Goal: Task Accomplishment & Management: Use online tool/utility

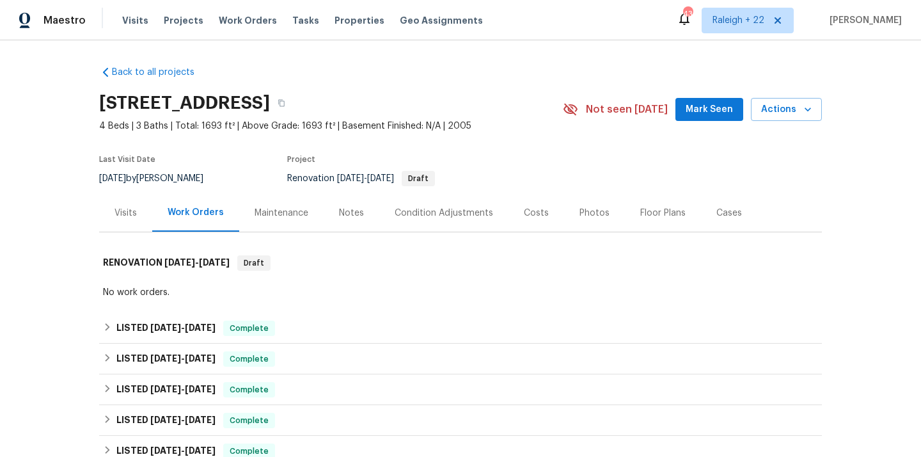
scroll to position [216, 0]
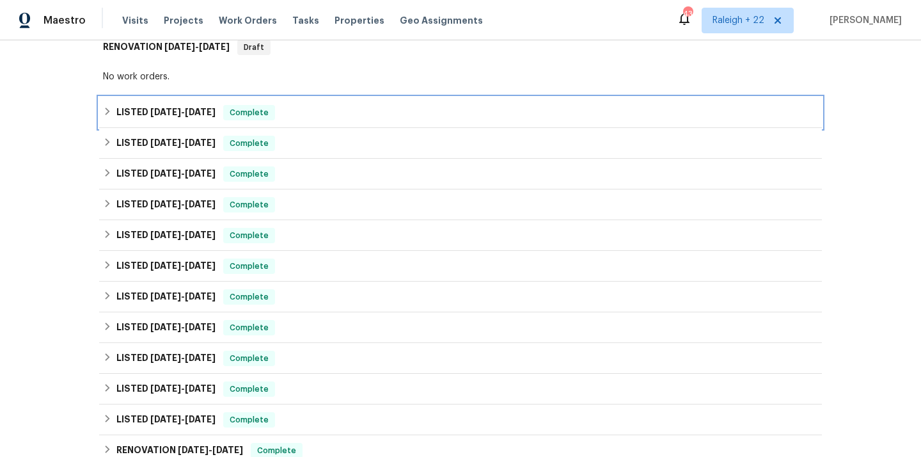
click at [109, 117] on div "LISTED 8/13/25 - 8/25/25 Complete" at bounding box center [460, 112] width 715 height 15
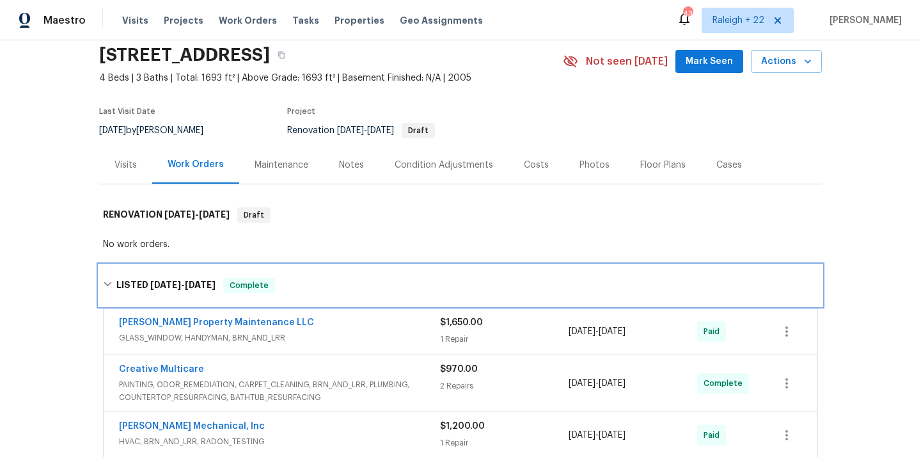
scroll to position [0, 0]
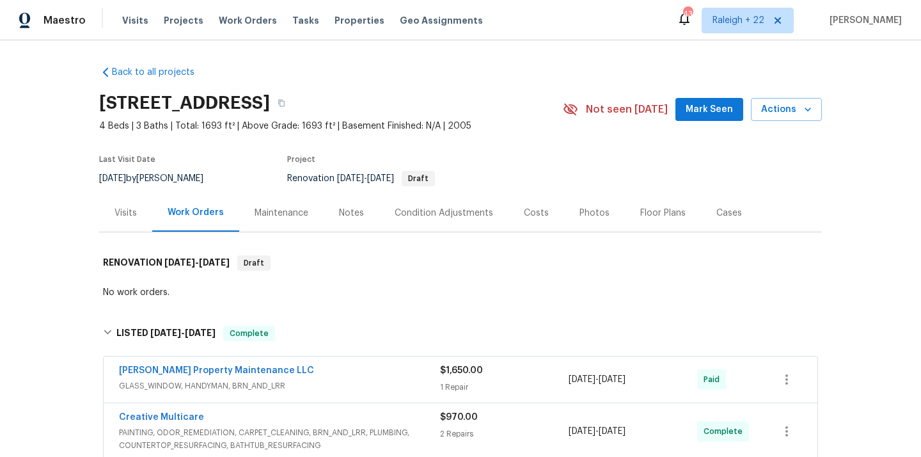
click at [121, 219] on div "Visits" at bounding box center [125, 213] width 53 height 38
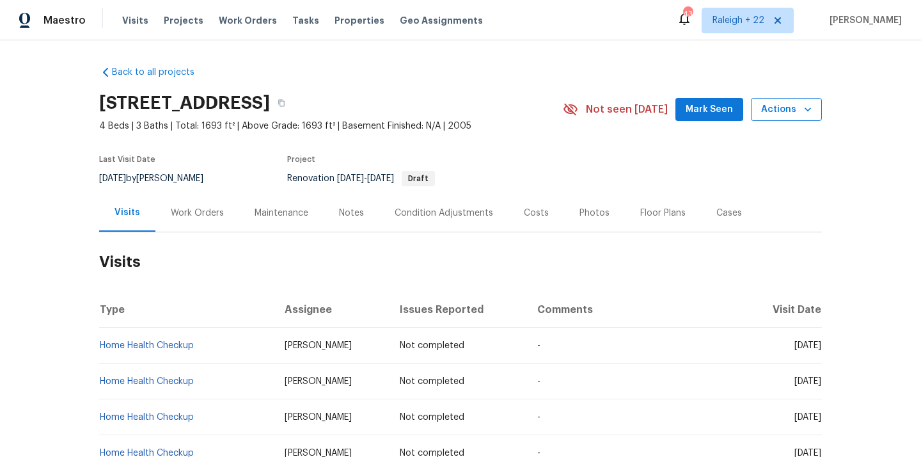
click at [805, 114] on icon "button" at bounding box center [807, 109] width 13 height 13
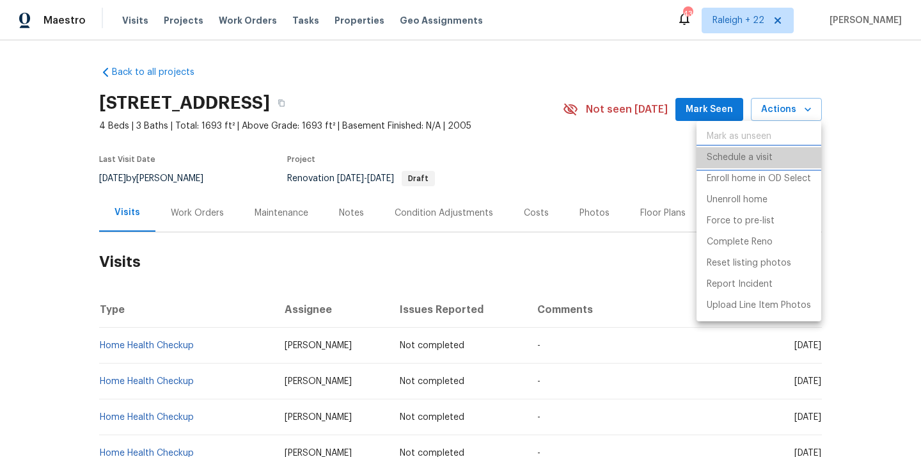
click at [768, 161] on p "Schedule a visit" at bounding box center [740, 157] width 66 height 13
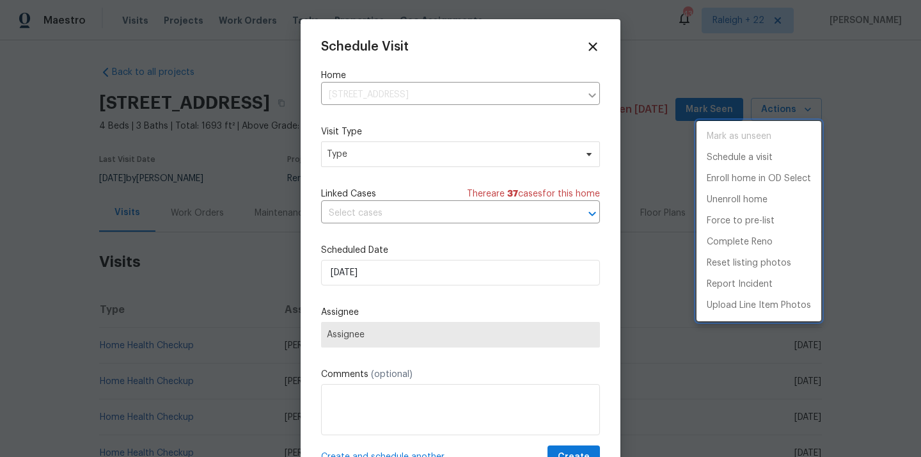
click at [398, 150] on div at bounding box center [460, 228] width 921 height 457
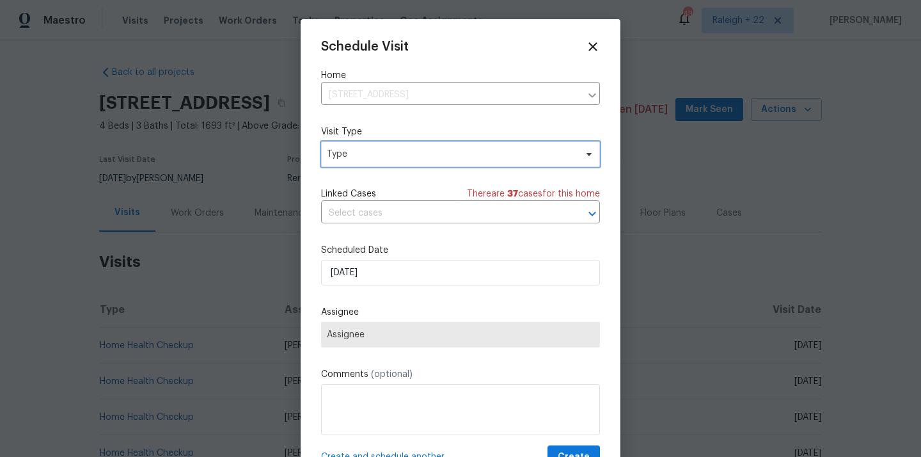
click at [389, 161] on span "Type" at bounding box center [460, 154] width 279 height 26
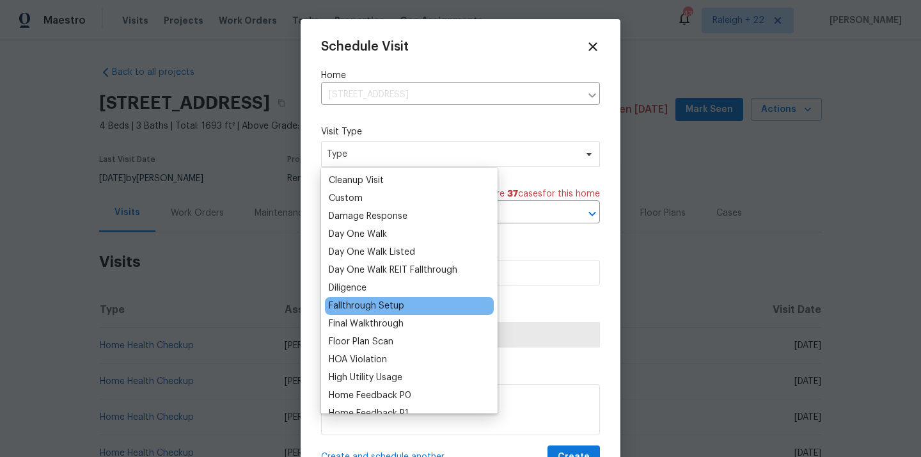
scroll to position [212, 0]
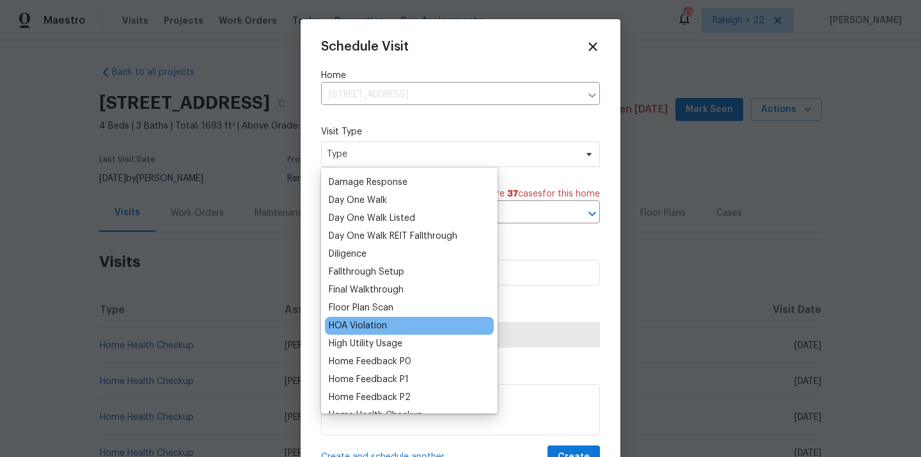
click at [373, 327] on div "HOA Violation" at bounding box center [358, 325] width 58 height 13
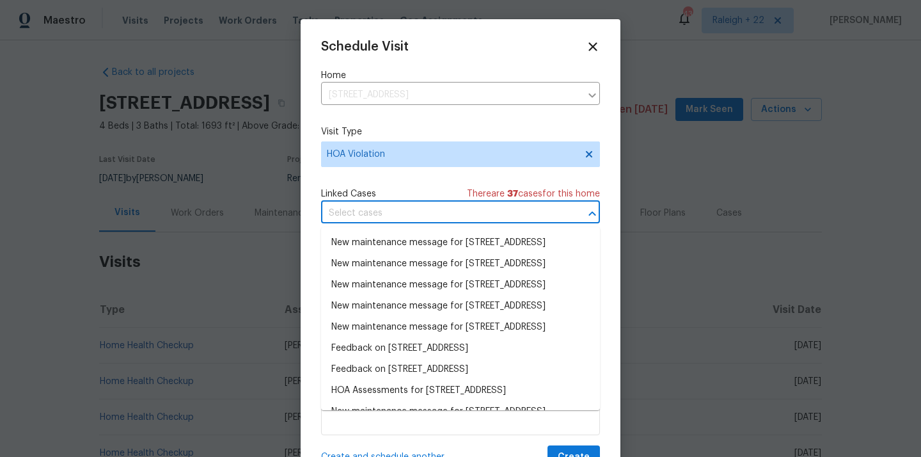
click at [439, 221] on input "text" at bounding box center [442, 213] width 243 height 20
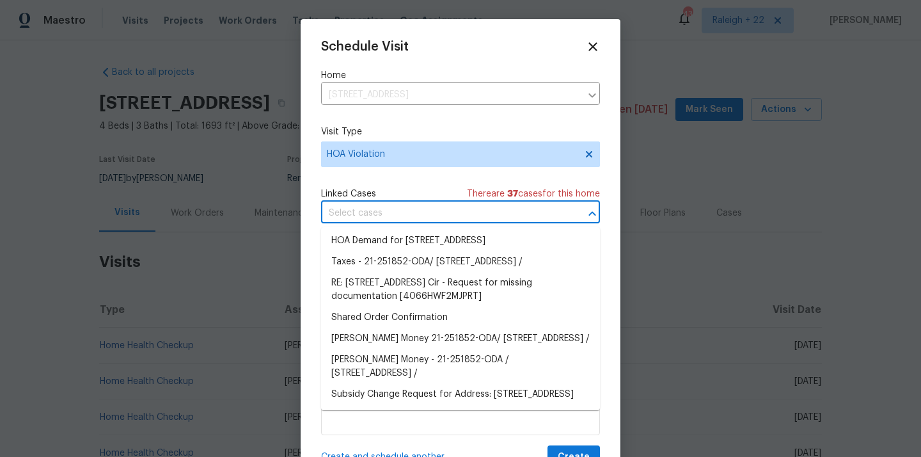
scroll to position [952, 0]
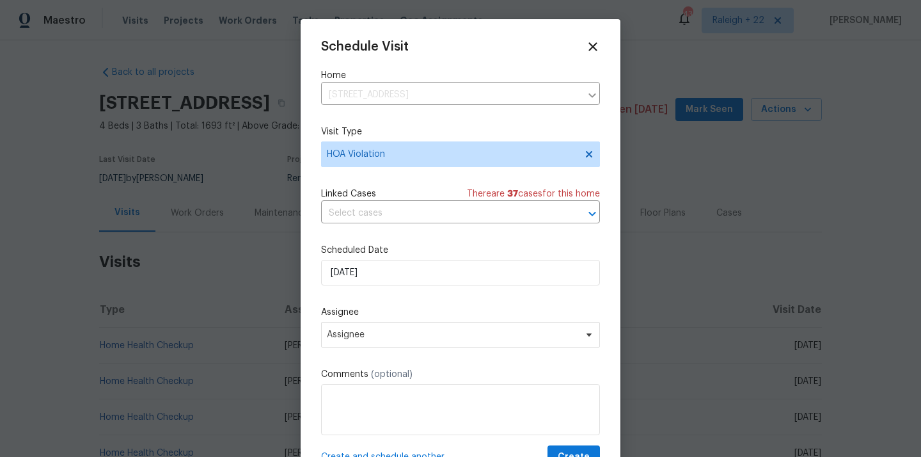
click at [487, 127] on label "Visit Type" at bounding box center [460, 131] width 279 height 13
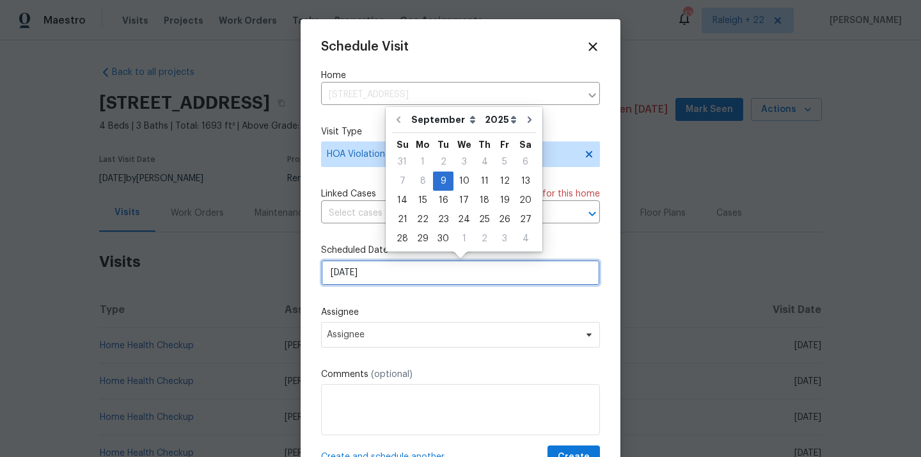
click at [396, 274] on input "09/09/2025" at bounding box center [460, 273] width 279 height 26
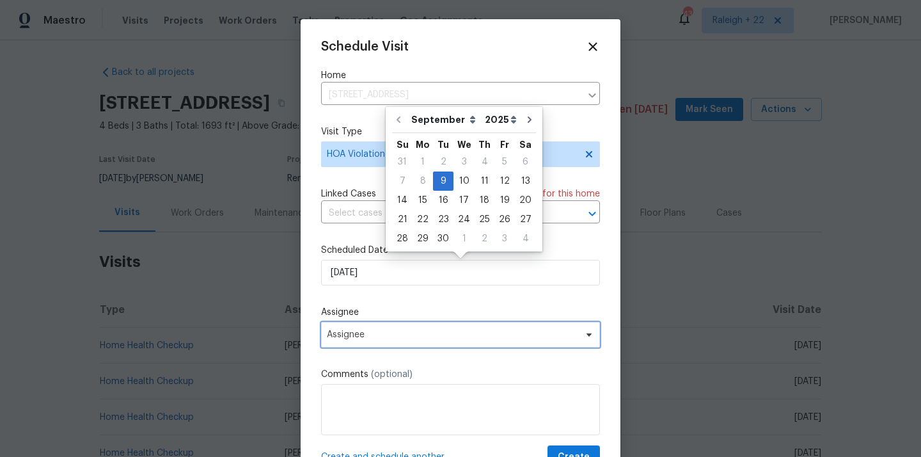
click at [388, 327] on span "Assignee" at bounding box center [460, 335] width 279 height 26
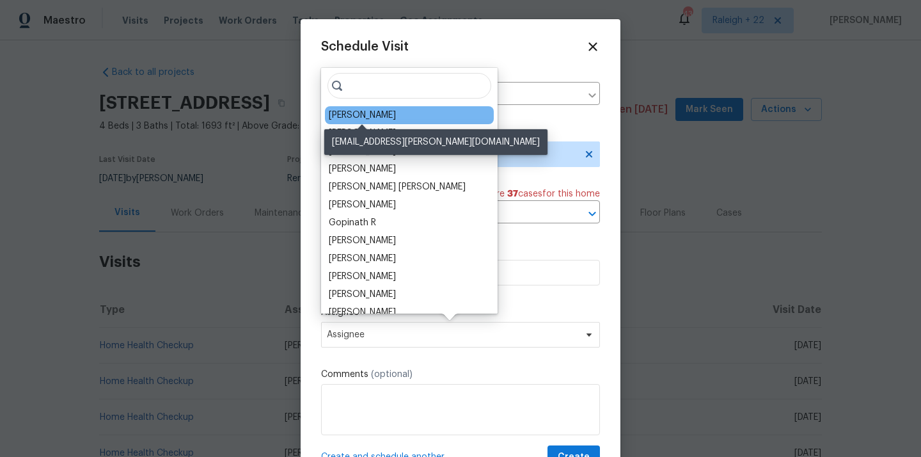
click at [379, 118] on div "Jaydon Entrekin" at bounding box center [362, 115] width 67 height 13
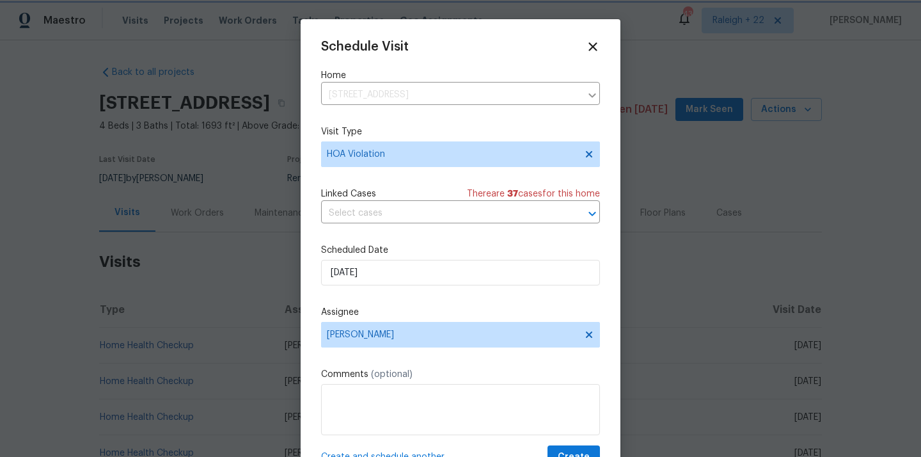
scroll to position [23, 0]
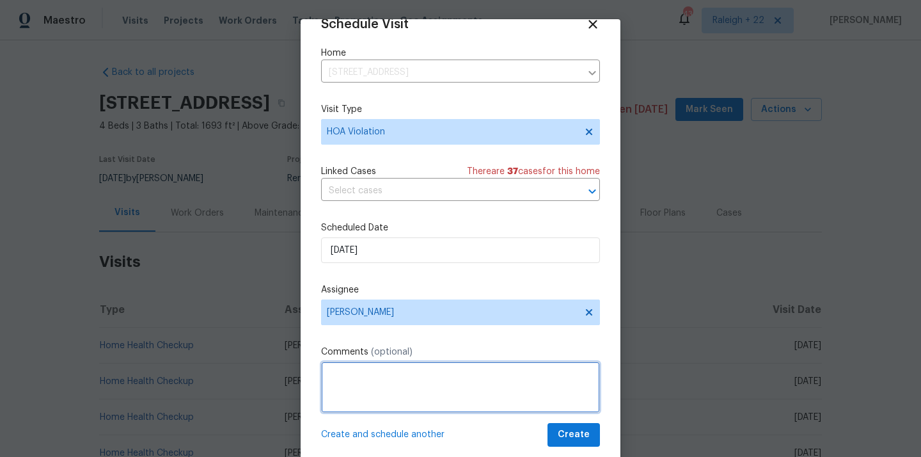
click at [352, 375] on textarea at bounding box center [460, 386] width 279 height 51
click at [441, 377] on textarea "HOA VIOLATION on" at bounding box center [460, 386] width 279 height 51
paste textarea "parking on grass, sidewalk, and street."
click at [588, 380] on textarea "HOA VIOLATION on parking on grass, sidewalk, and street." at bounding box center [460, 386] width 279 height 51
click at [478, 392] on textarea "HOA VIOLATION on parking on grass, sidewalk, and street. Could you please check…" at bounding box center [460, 386] width 279 height 51
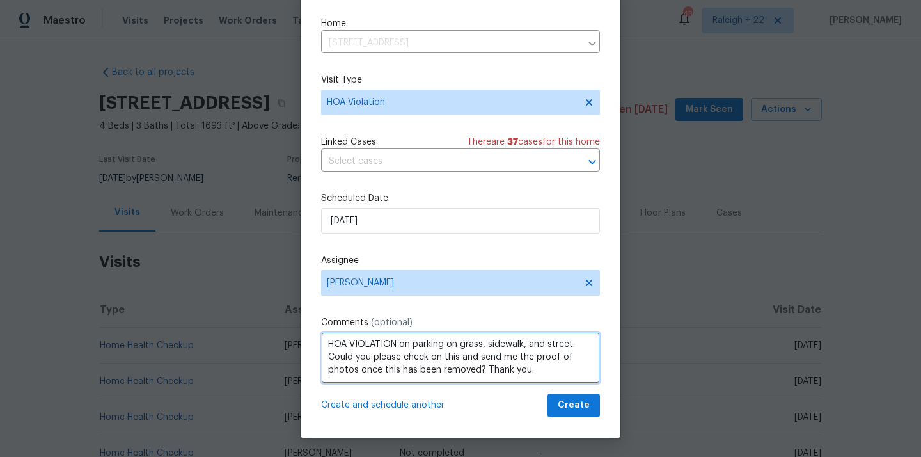
scroll to position [0, 0]
type textarea "HOA VIOLATION on parking on grass, sidewalk, and street. Could you please check…"
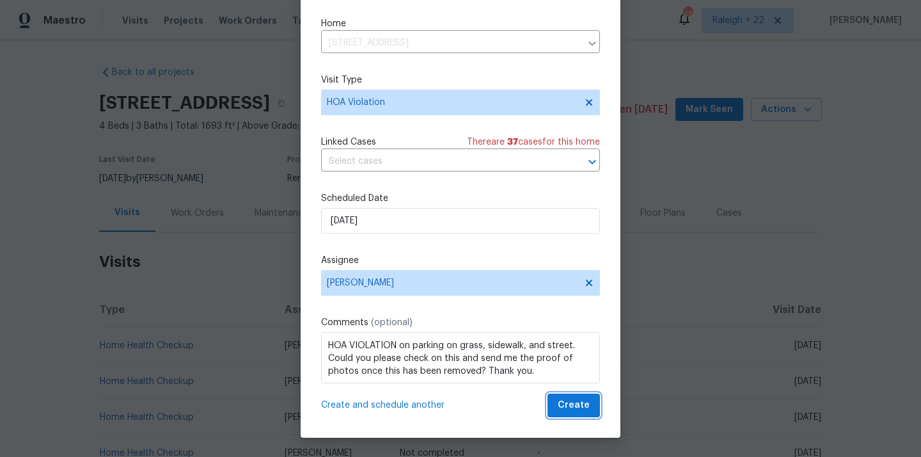
click at [566, 412] on span "Create" at bounding box center [574, 405] width 32 height 16
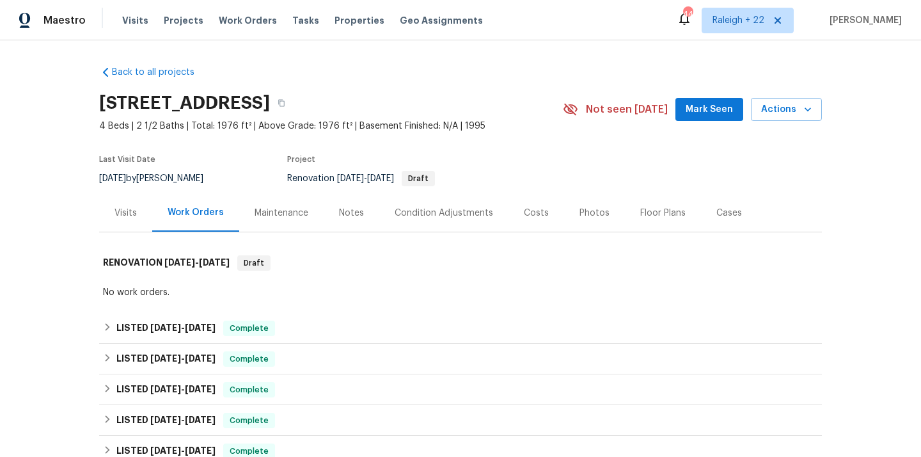
scroll to position [200, 0]
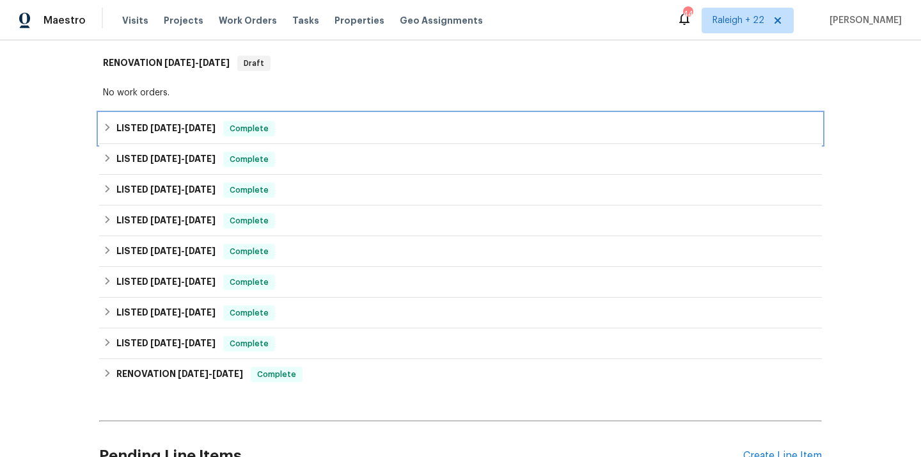
click at [106, 130] on icon at bounding box center [108, 127] width 4 height 8
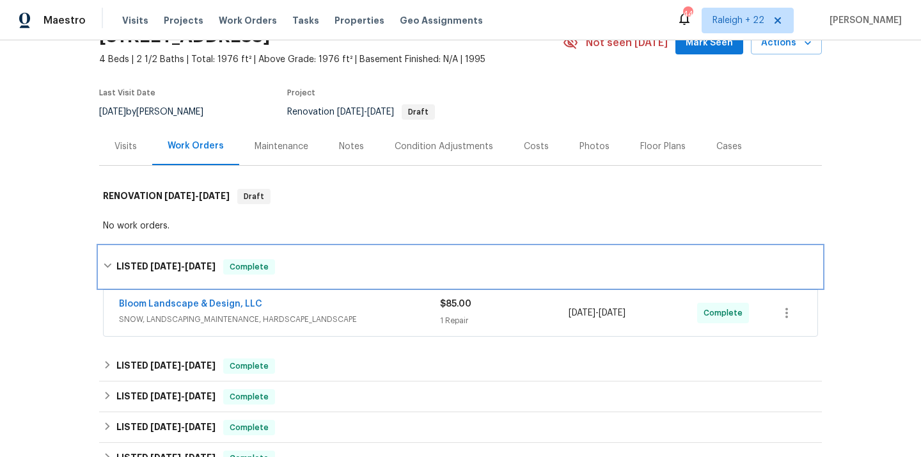
scroll to position [69, 0]
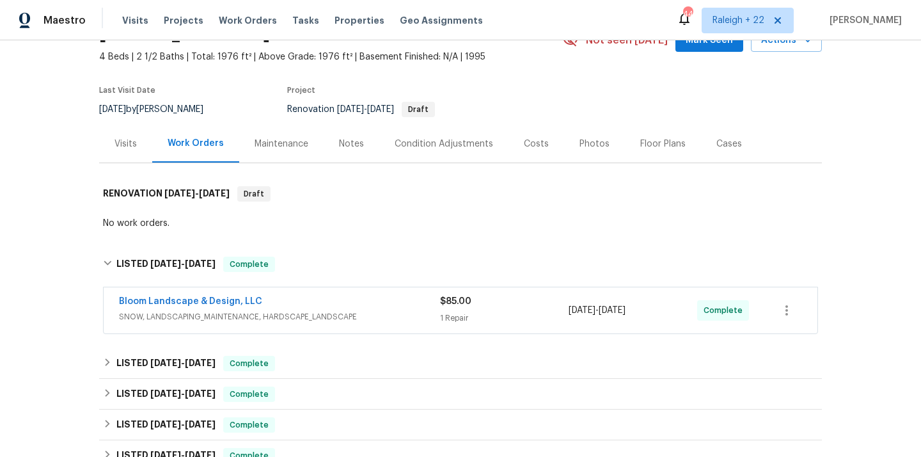
click at [221, 317] on span "SNOW, LANDSCAPING_MAINTENANCE, HARDSCAPE_LANDSCAPE" at bounding box center [279, 316] width 321 height 13
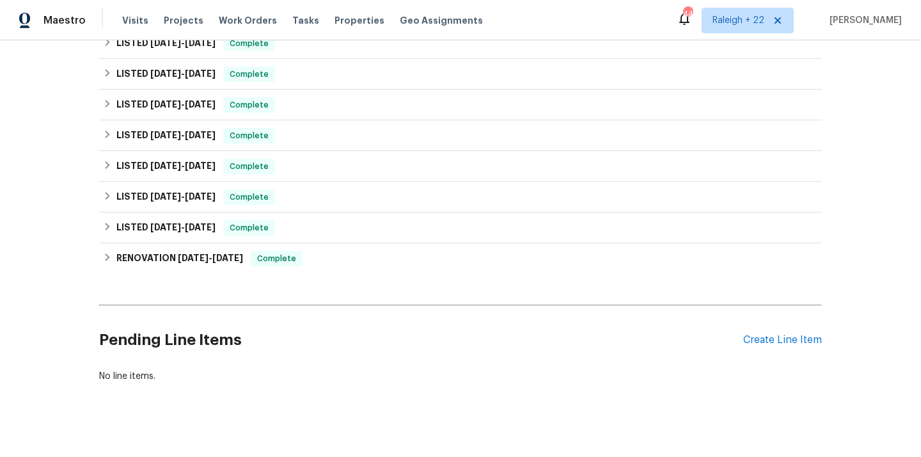
scroll to position [586, 0]
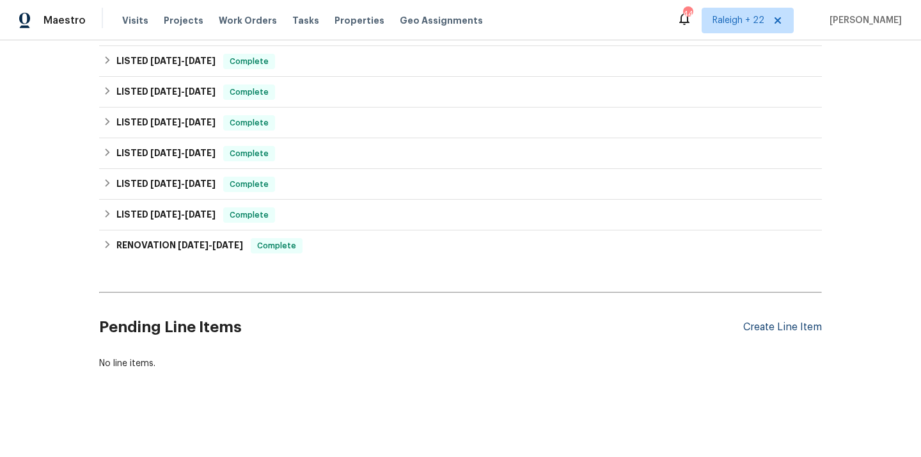
click at [799, 325] on div "Create Line Item" at bounding box center [782, 327] width 79 height 12
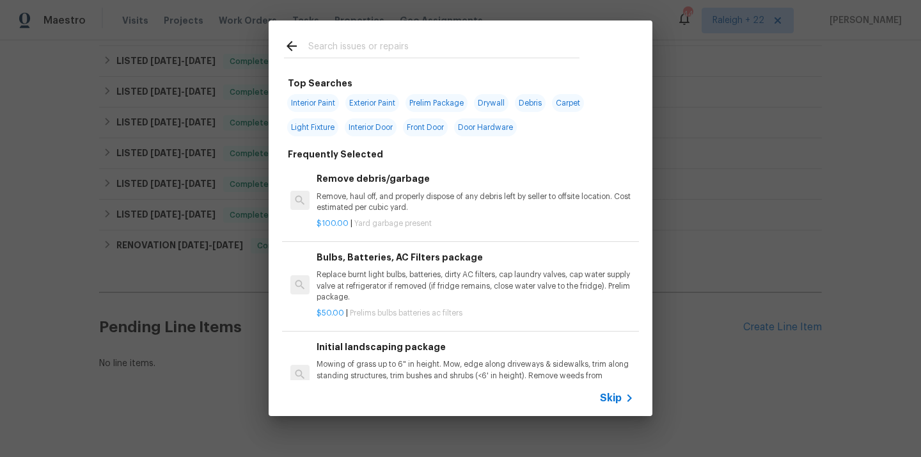
click at [603, 393] on span "Skip" at bounding box center [611, 397] width 22 height 13
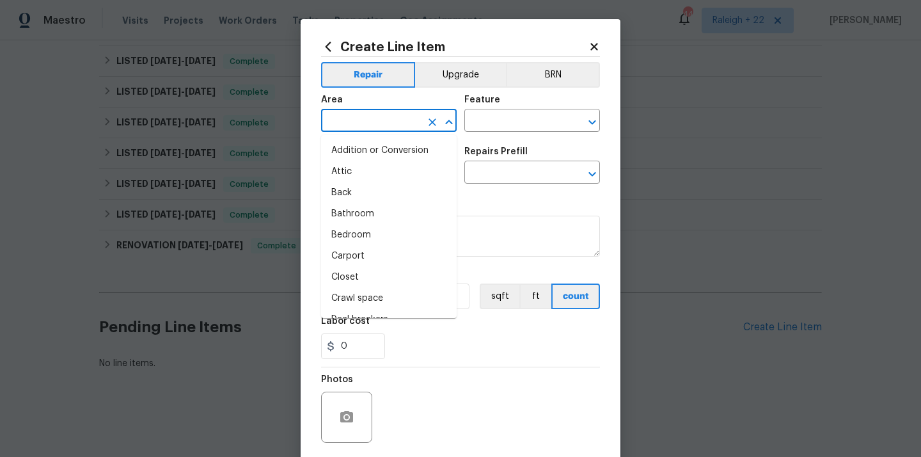
click at [420, 119] on input "text" at bounding box center [371, 122] width 100 height 20
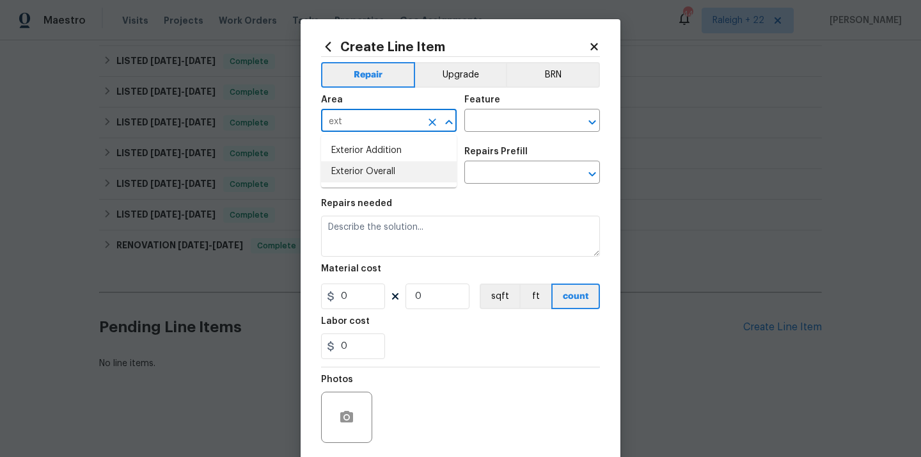
click at [398, 170] on li "Exterior Overall" at bounding box center [389, 171] width 136 height 21
type input "Exterior Overall"
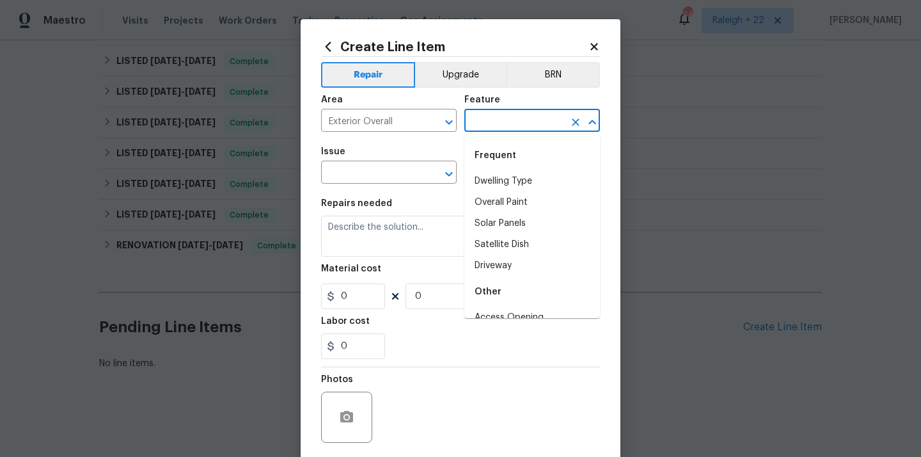
click at [518, 129] on input "text" at bounding box center [514, 122] width 100 height 20
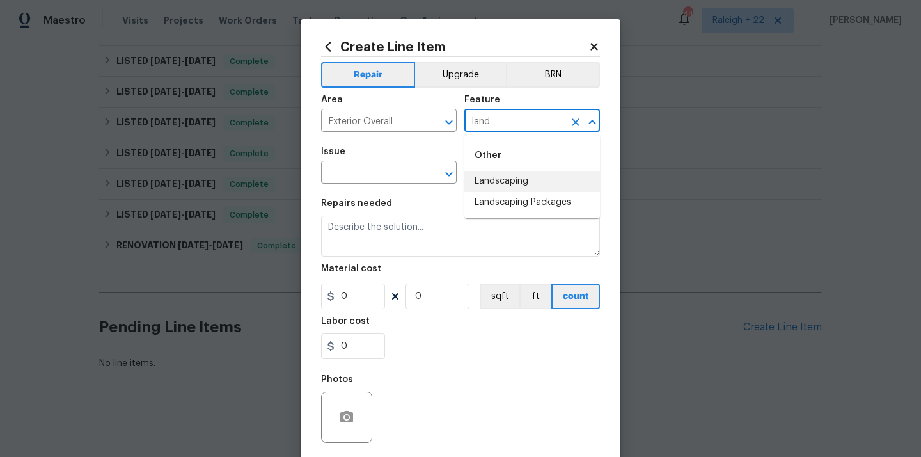
click at [482, 180] on li "Landscaping" at bounding box center [532, 181] width 136 height 21
type input "Landscaping"
click at [393, 173] on input "text" at bounding box center [371, 174] width 100 height 20
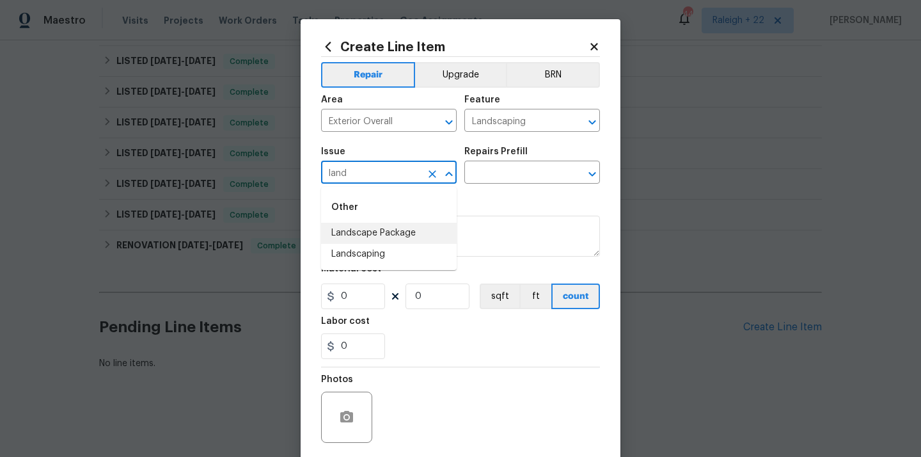
click at [393, 242] on li "Landscape Package" at bounding box center [389, 233] width 136 height 21
type input "Landscape Package"
click at [515, 173] on input "text" at bounding box center [514, 174] width 100 height 20
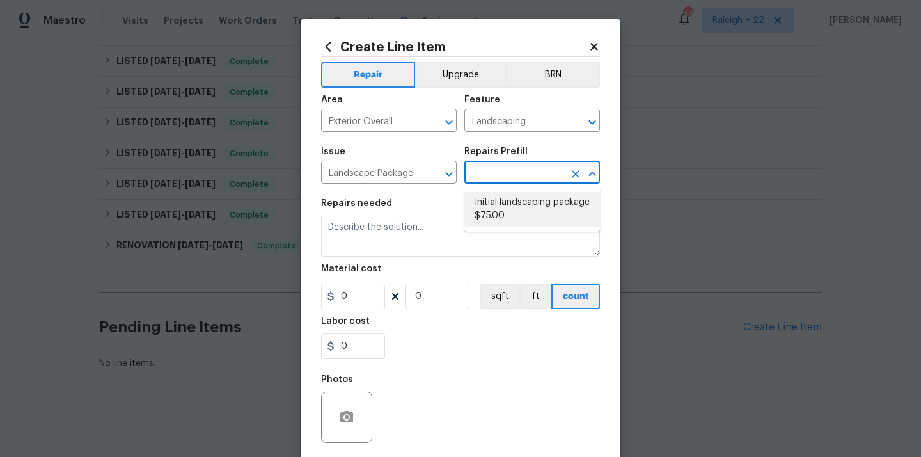
click at [508, 220] on li "Initial landscaping package $75.00" at bounding box center [532, 209] width 136 height 35
type input "Home Readiness Packages"
type input "Initial landscaping package $75.00"
type textarea "Mowing of grass up to 6" in height. Mow, edge along driveways & sidewalks, trim…"
type input "75"
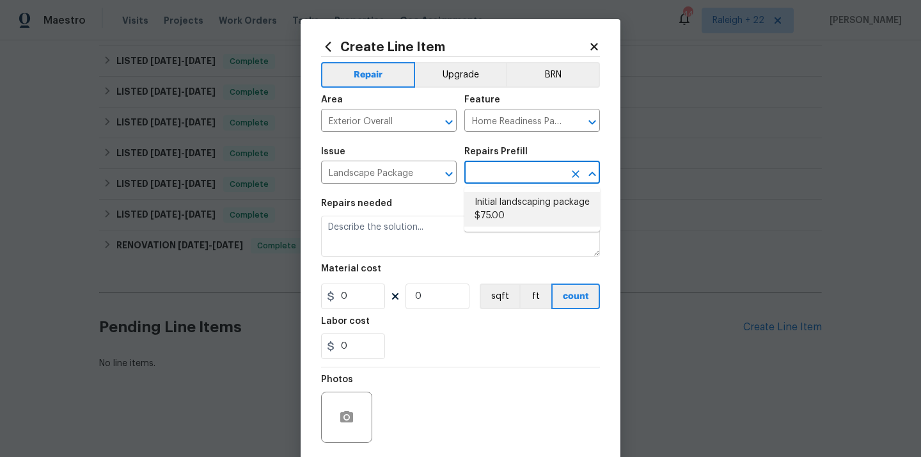
type input "1"
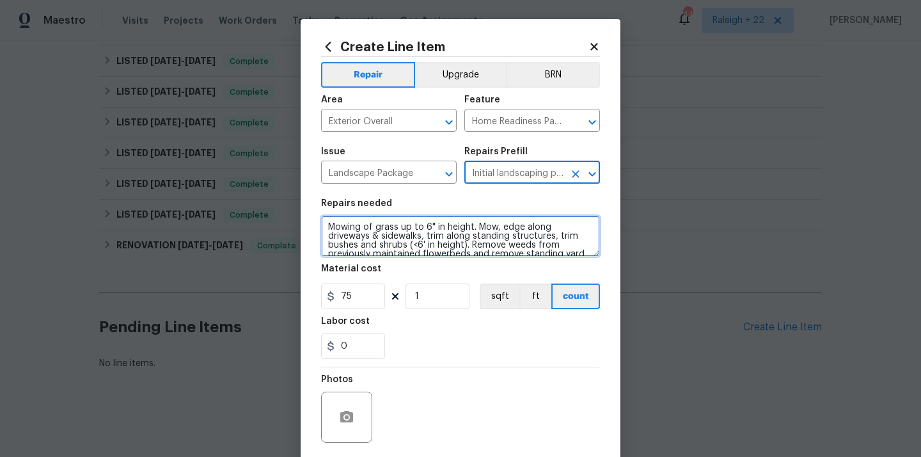
click at [375, 249] on textarea "Mowing of grass up to 6" in height. Mow, edge along driveways & sidewalks, trim…" at bounding box center [460, 236] width 279 height 41
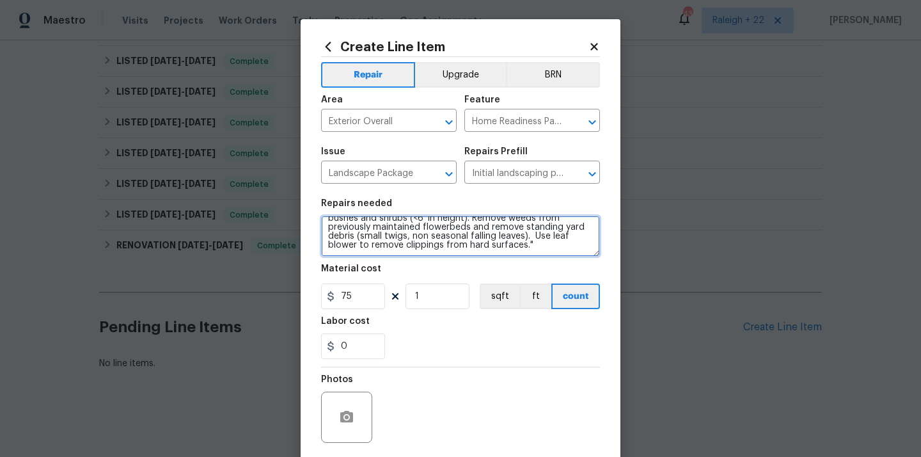
drag, startPoint x: 328, startPoint y: 227, endPoint x: 478, endPoint y: 290, distance: 162.5
click at [478, 290] on section "Repairs needed Mowing of grass up to 6" in height. Mow, edge along driveways & …" at bounding box center [460, 278] width 279 height 175
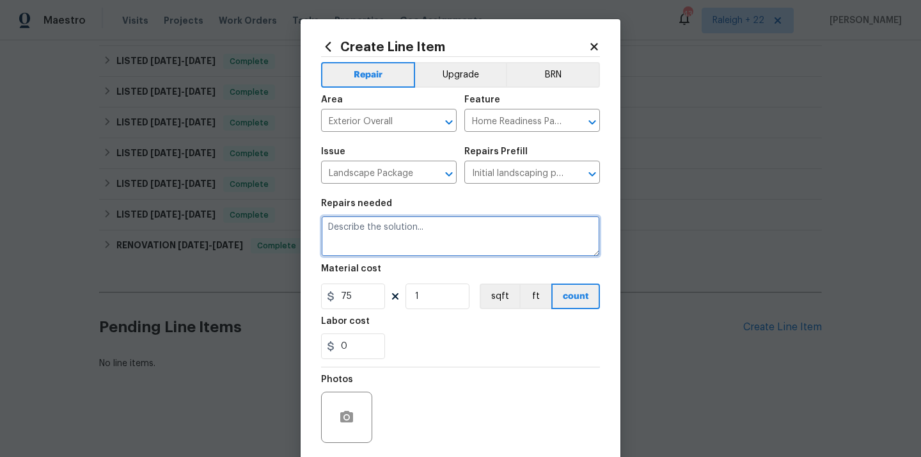
scroll to position [0, 0]
click at [432, 234] on textarea "HOA VIOLATION in" at bounding box center [460, 236] width 279 height 41
paste textarea "Rear left planting bed also still needs to get cleared out of weeds/excessive p…"
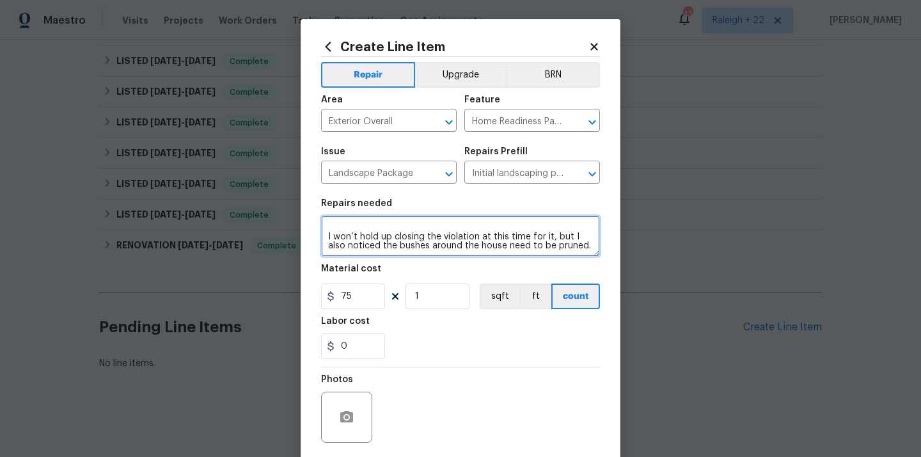
scroll to position [36, 0]
click at [324, 239] on textarea "HOA VIOLATION on Rear left planting bed also still needs to get cleared out of …" at bounding box center [460, 236] width 279 height 41
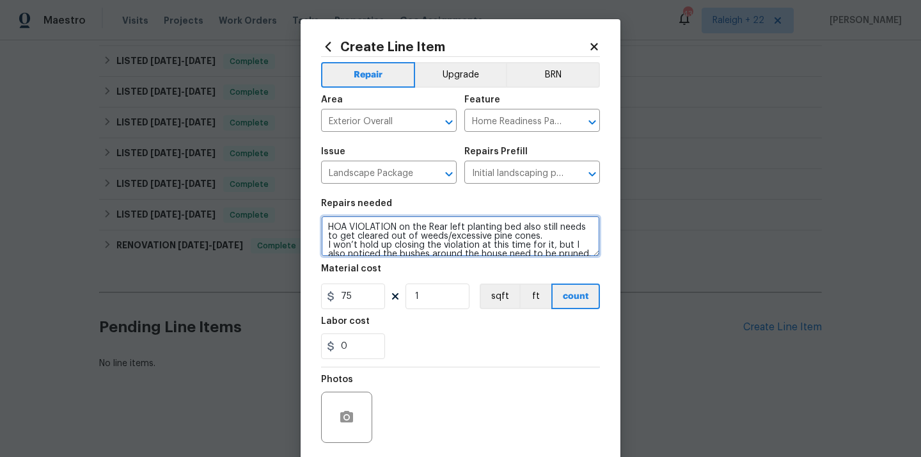
scroll to position [5, 0]
click at [536, 225] on textarea "HOA VIOLATION on the Rear left planting bed also still needs to get cleared out…" at bounding box center [460, 236] width 279 height 41
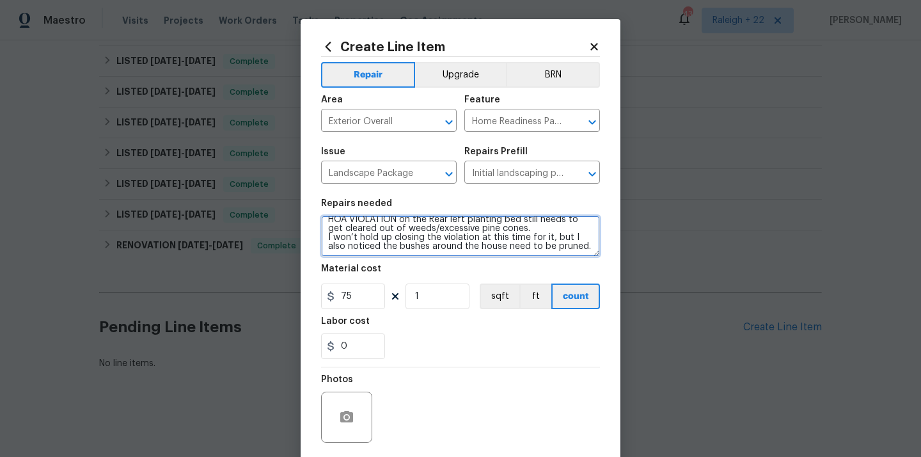
scroll to position [8, 0]
drag, startPoint x: 326, startPoint y: 239, endPoint x: 553, endPoint y: 236, distance: 226.4
click at [553, 236] on textarea "HOA VIOLATION on the Rear left planting bed still needs to get cleared out of w…" at bounding box center [460, 236] width 279 height 41
click at [465, 230] on textarea "HOA VIOLATION on the Rear left planting bed still needs to get cleared out of w…" at bounding box center [460, 236] width 279 height 41
drag, startPoint x: 572, startPoint y: 240, endPoint x: 327, endPoint y: 234, distance: 245.1
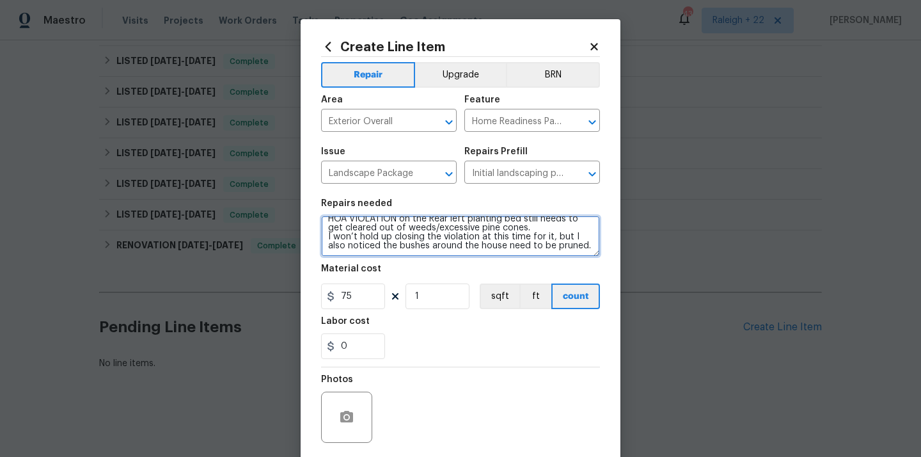
click at [327, 234] on textarea "HOA VIOLATION on the Rear left planting bed still needs to get cleared out of w…" at bounding box center [460, 236] width 279 height 41
click at [400, 250] on textarea "HOA VIOLATION on the Rear left planting bed still needs to be cleared out of we…" at bounding box center [460, 236] width 279 height 41
paste textarea "Berm behind house has not been mowed in a while."
drag, startPoint x: 461, startPoint y: 248, endPoint x: 520, endPoint y: 244, distance: 59.0
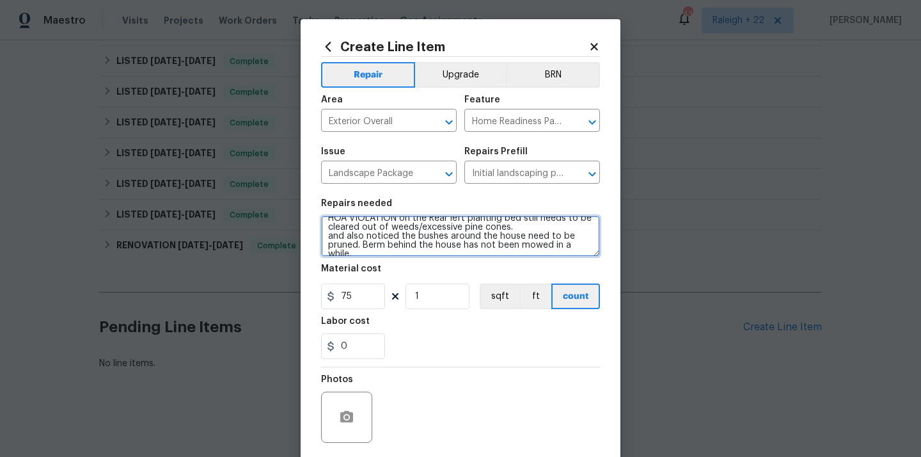
click at [520, 244] on textarea "HOA VIOLATION on the Rear left planting bed still needs to be cleared out of we…" at bounding box center [460, 236] width 279 height 41
drag, startPoint x: 540, startPoint y: 244, endPoint x: 594, endPoint y: 244, distance: 53.7
click at [594, 244] on textarea "HOA VIOLATION on the Rear left planting bed still needs to be cleared out of we…" at bounding box center [460, 236] width 279 height 41
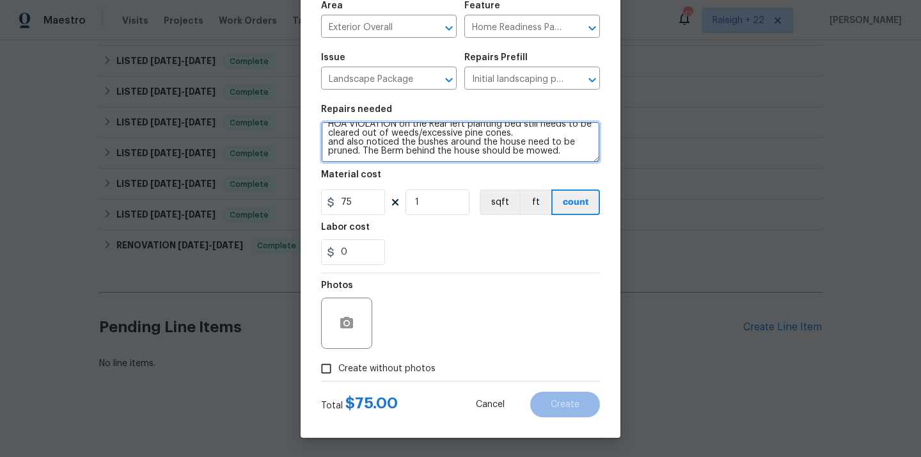
type textarea "HOA VIOLATION on the Rear left planting bed still needs to be cleared out of we…"
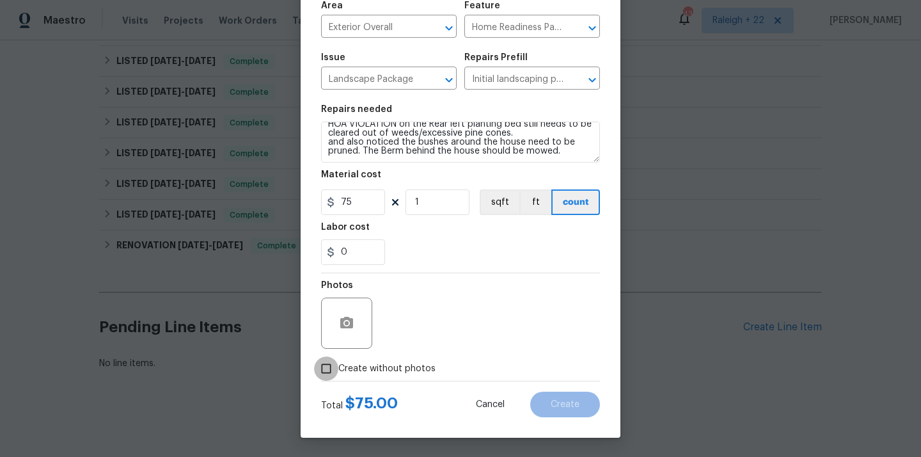
click at [327, 368] on input "Create without photos" at bounding box center [326, 368] width 24 height 24
checkbox input "true"
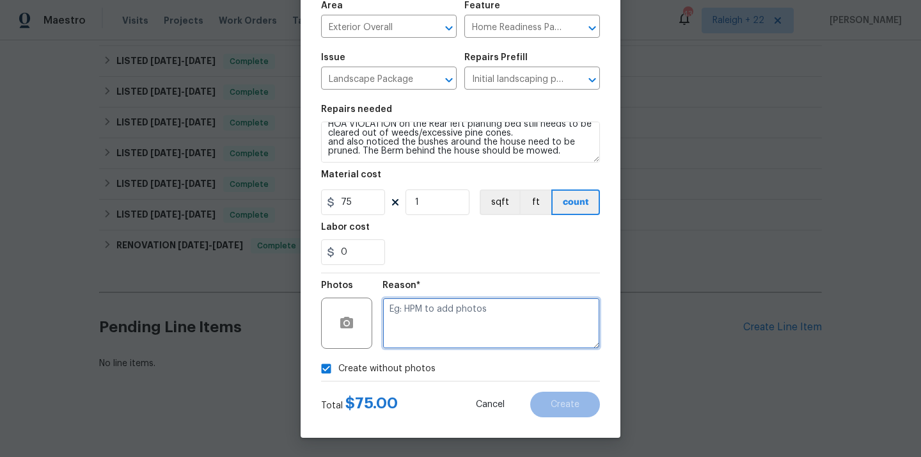
click at [452, 313] on textarea at bounding box center [490, 322] width 217 height 51
type textarea "NA"
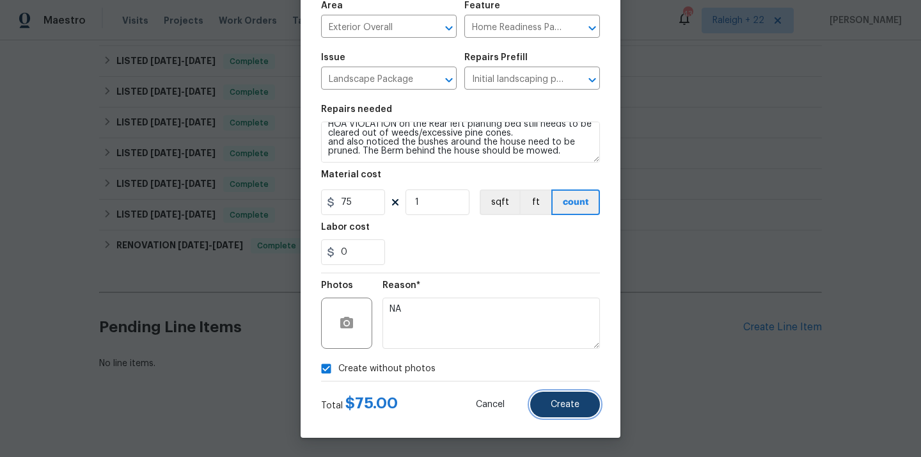
click at [590, 402] on button "Create" at bounding box center [565, 404] width 70 height 26
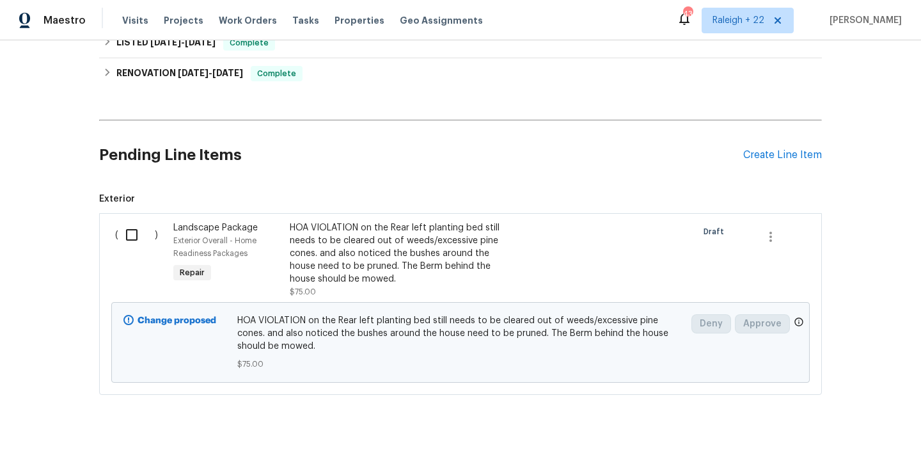
scroll to position [784, 0]
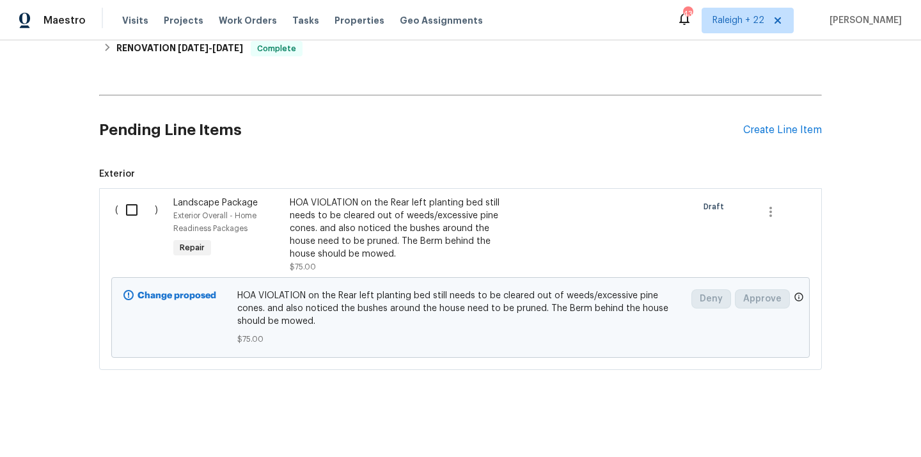
click at [132, 209] on input "checkbox" at bounding box center [136, 209] width 36 height 27
checkbox input "true"
click at [840, 422] on span "Create Work Order" at bounding box center [847, 425] width 85 height 16
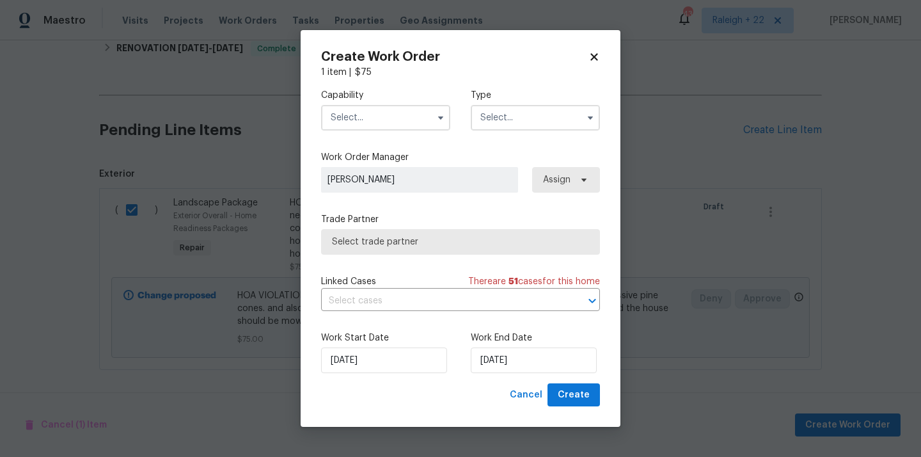
click at [398, 122] on input "text" at bounding box center [385, 118] width 129 height 26
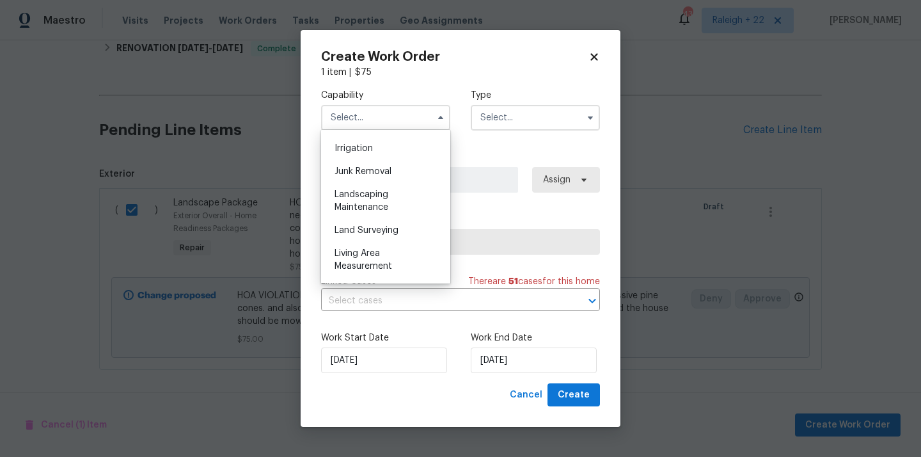
scroll to position [793, 0]
click at [395, 189] on div "Landscaping Maintenance" at bounding box center [385, 200] width 123 height 36
type input "Landscaping Maintenance"
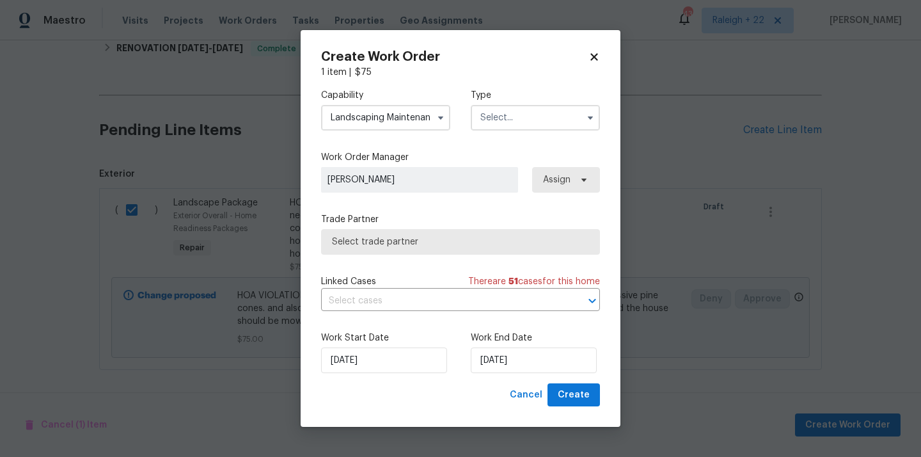
click at [508, 114] on input "text" at bounding box center [535, 118] width 129 height 26
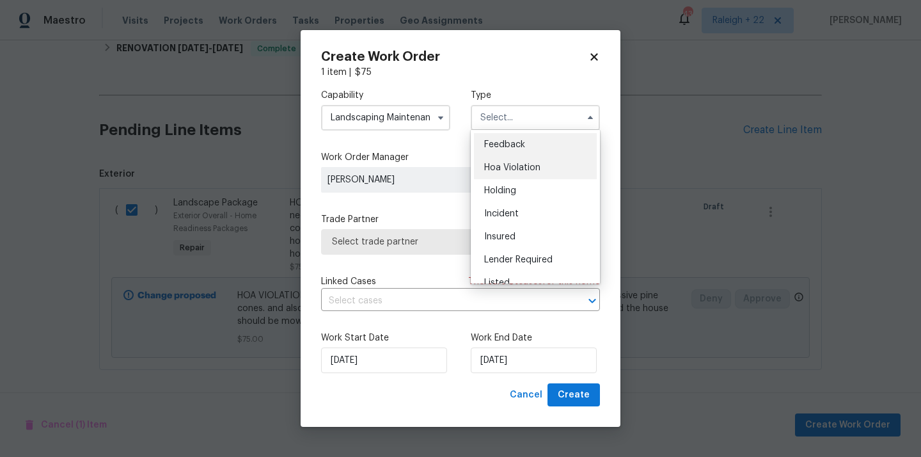
click at [505, 159] on div "Hoa Violation" at bounding box center [535, 167] width 123 height 23
type input "Hoa Violation"
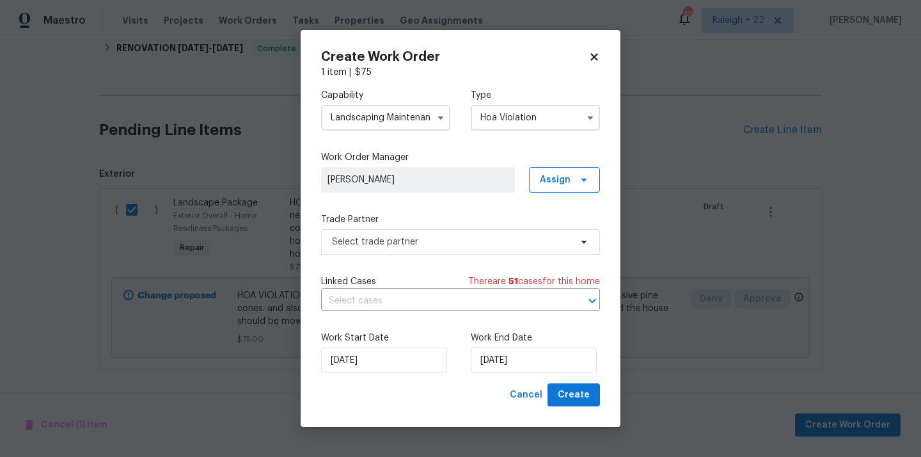
click at [427, 256] on div "Capability Landscaping Maintenance Type Hoa Violation Work Order Manager Sheeba…" at bounding box center [460, 231] width 279 height 304
click at [432, 239] on span "Select trade partner" at bounding box center [451, 241] width 239 height 13
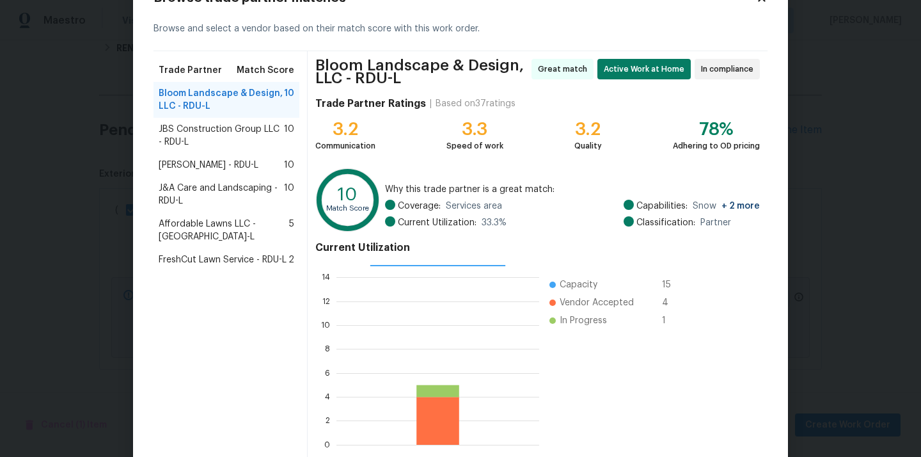
scroll to position [113, 0]
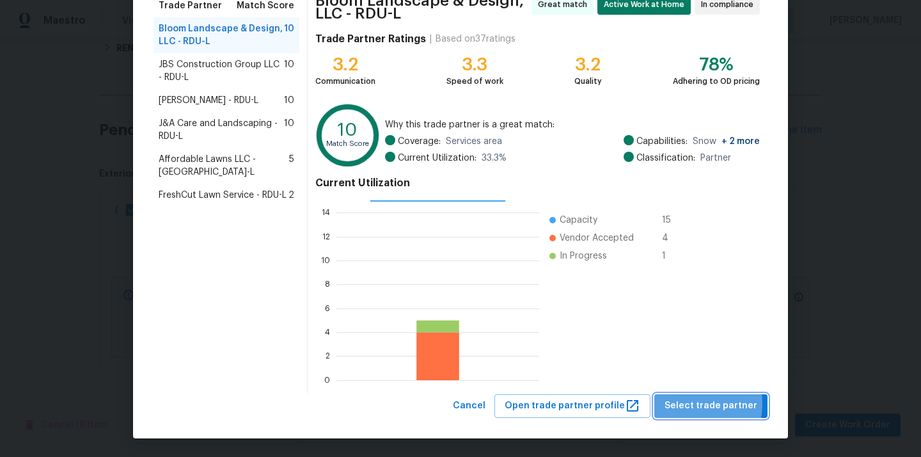
click at [684, 403] on span "Select trade partner" at bounding box center [711, 406] width 93 height 16
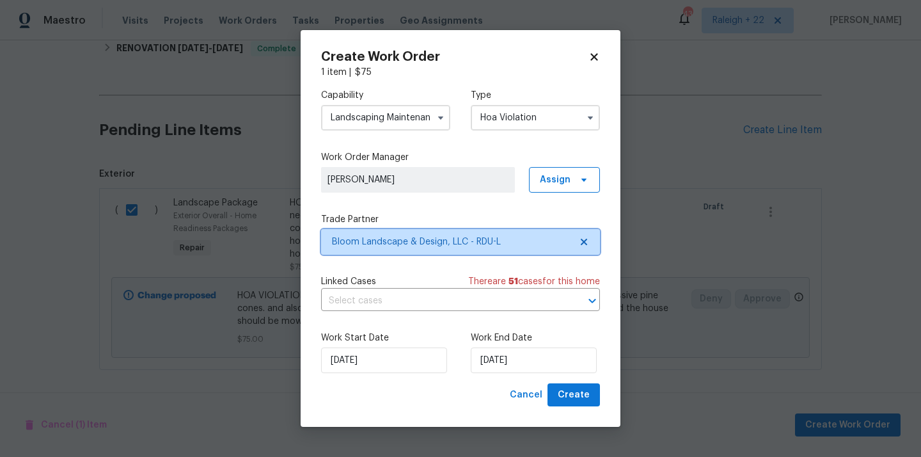
scroll to position [0, 0]
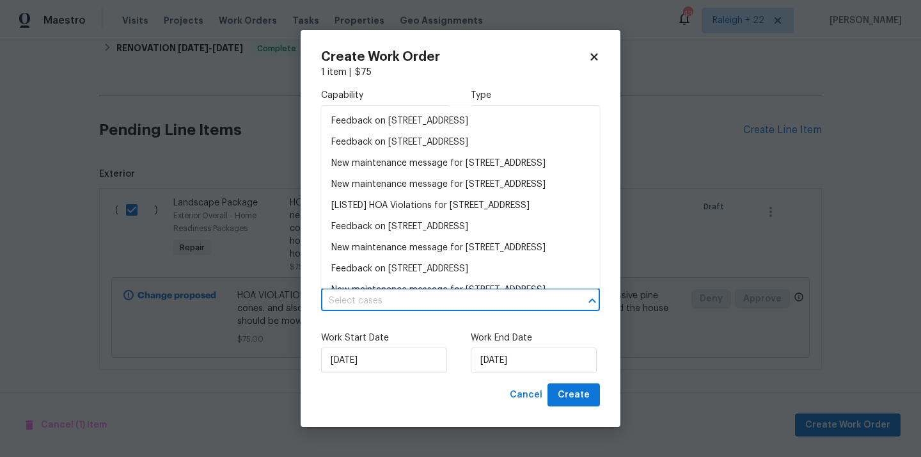
click at [409, 303] on input "text" at bounding box center [442, 301] width 243 height 20
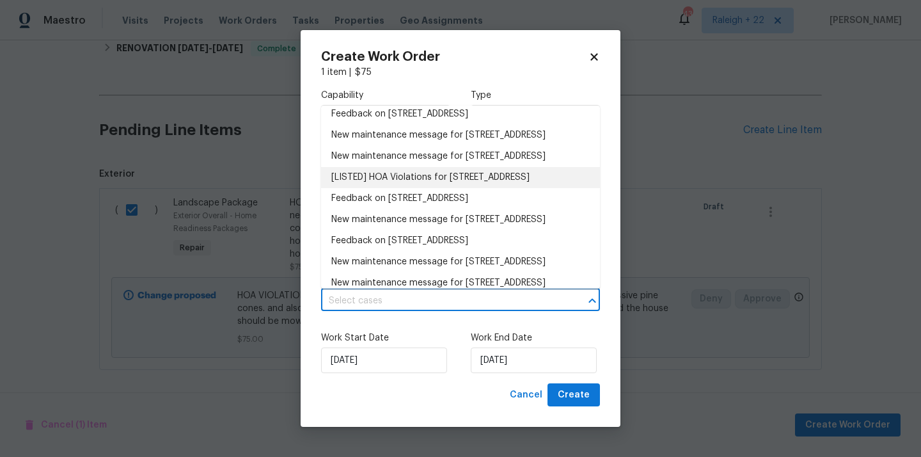
click at [418, 188] on li "[LISTED] HOA Violations for 104 Deerwalk Ct, Cary, NC 27513" at bounding box center [460, 177] width 279 height 21
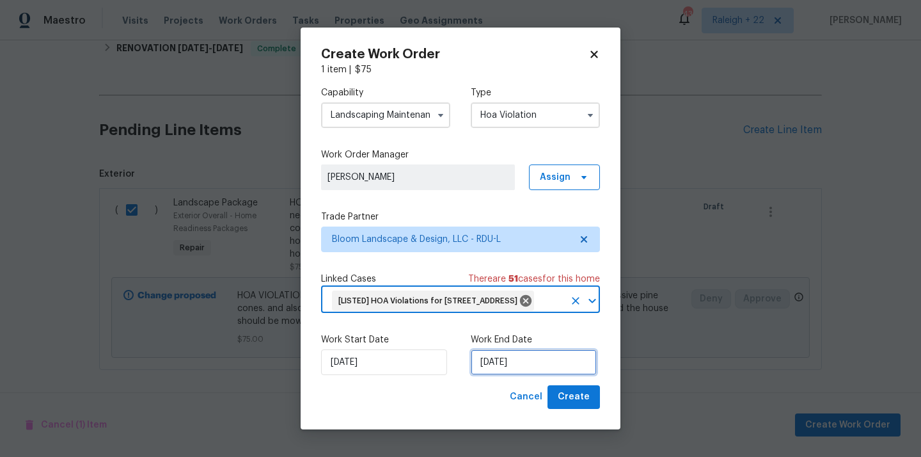
click at [496, 370] on input "09/09/2025" at bounding box center [534, 362] width 126 height 26
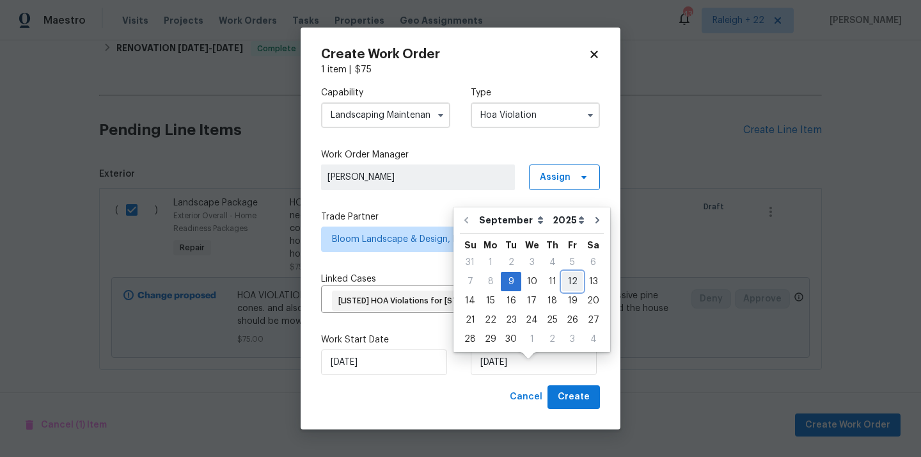
click at [569, 282] on div "12" at bounding box center [572, 281] width 20 height 18
type input "12/09/2025"
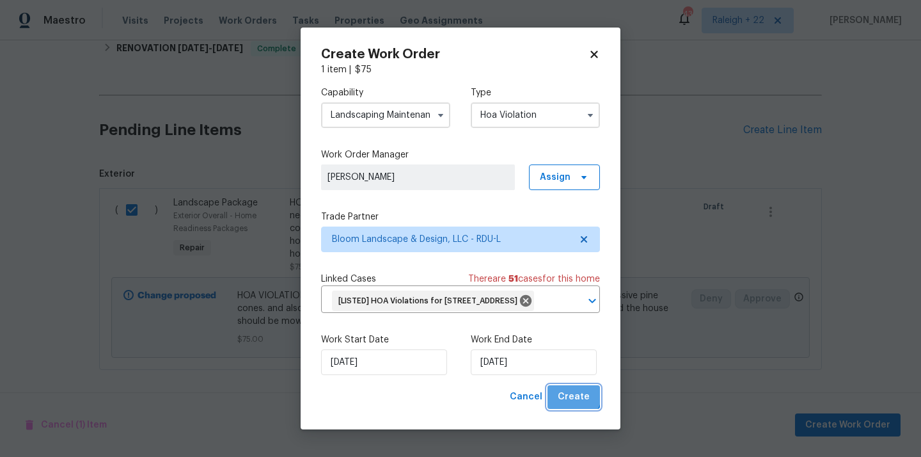
click at [570, 403] on span "Create" at bounding box center [574, 397] width 32 height 16
checkbox input "false"
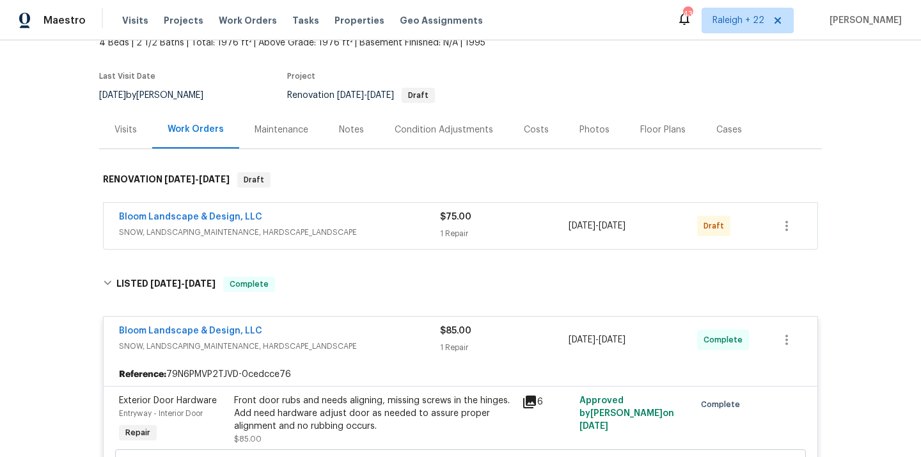
scroll to position [91, 0]
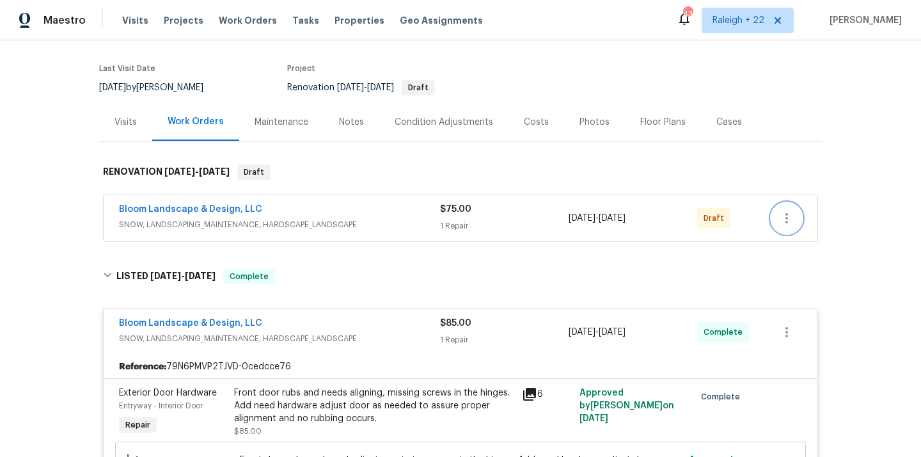
click at [793, 225] on icon "button" at bounding box center [786, 217] width 15 height 15
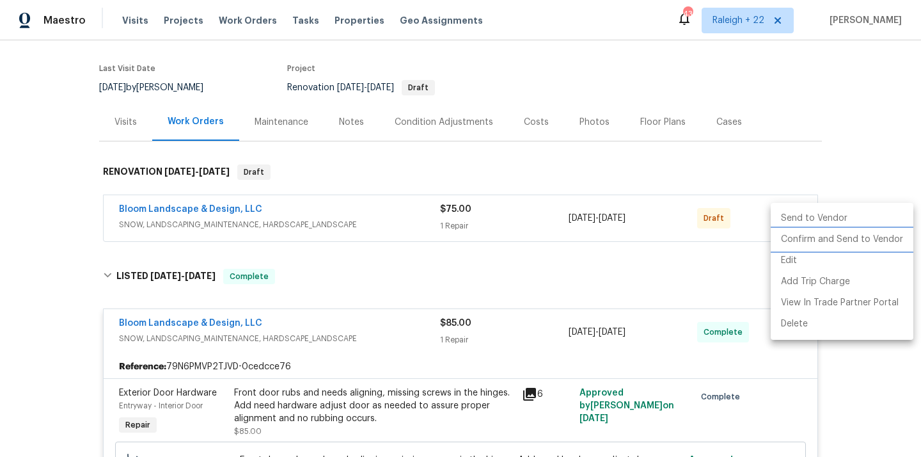
click at [798, 246] on li "Confirm and Send to Vendor" at bounding box center [842, 239] width 143 height 21
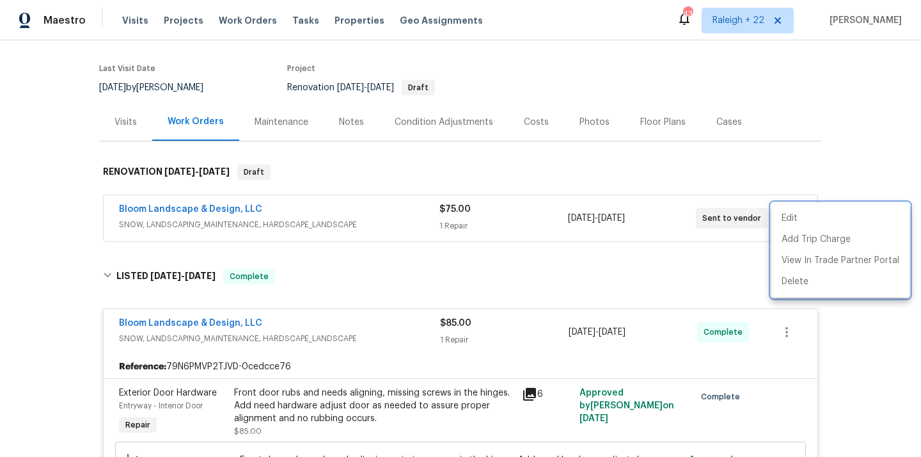
click at [204, 208] on div at bounding box center [460, 228] width 921 height 457
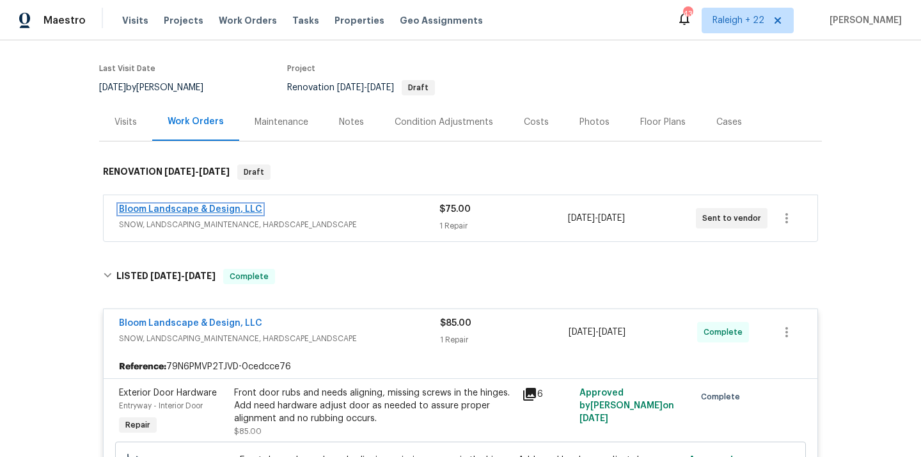
click at [205, 207] on link "Bloom Landscape & Design, LLC" at bounding box center [190, 209] width 143 height 9
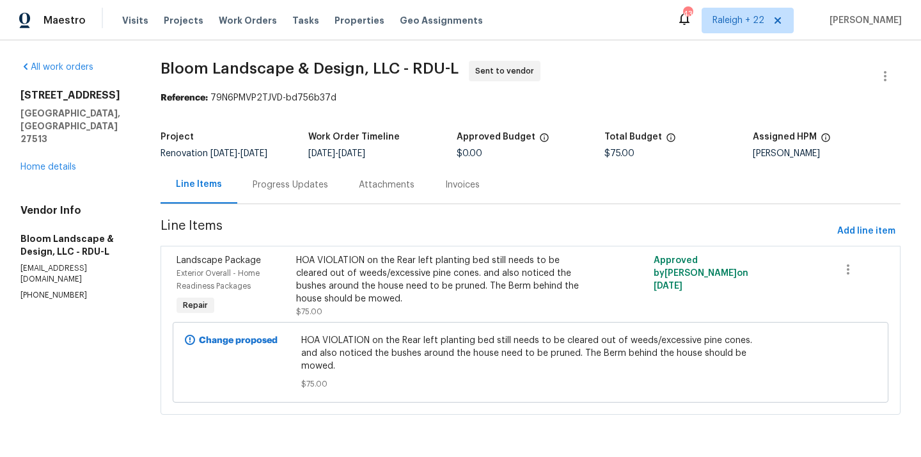
click at [109, 48] on div "All work orders 104 Deerwalk Ct Cary, NC 27513 Home details Vendor Info Bloom L…" at bounding box center [460, 245] width 921 height 410
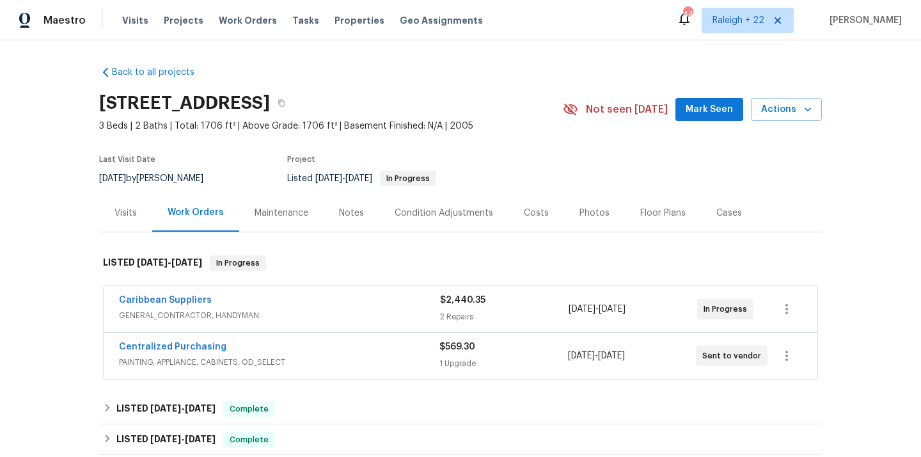
scroll to position [37, 0]
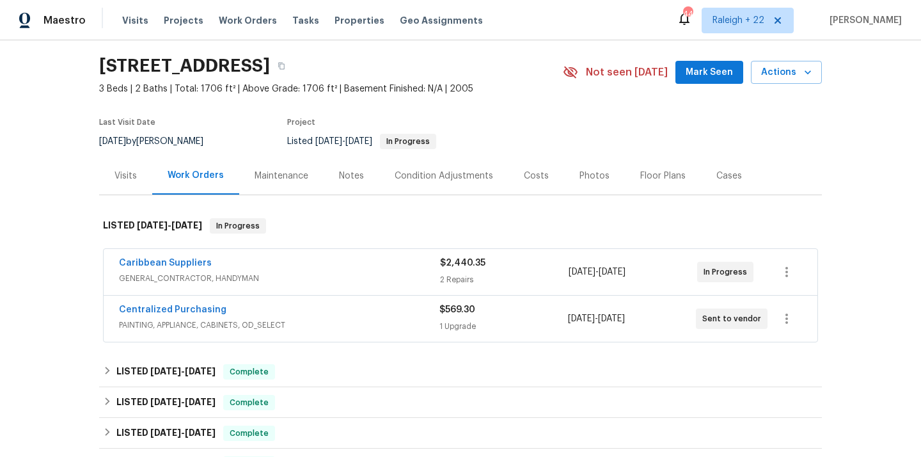
click at [198, 275] on span "GENERAL_CONTRACTOR, HANDYMAN" at bounding box center [279, 278] width 321 height 13
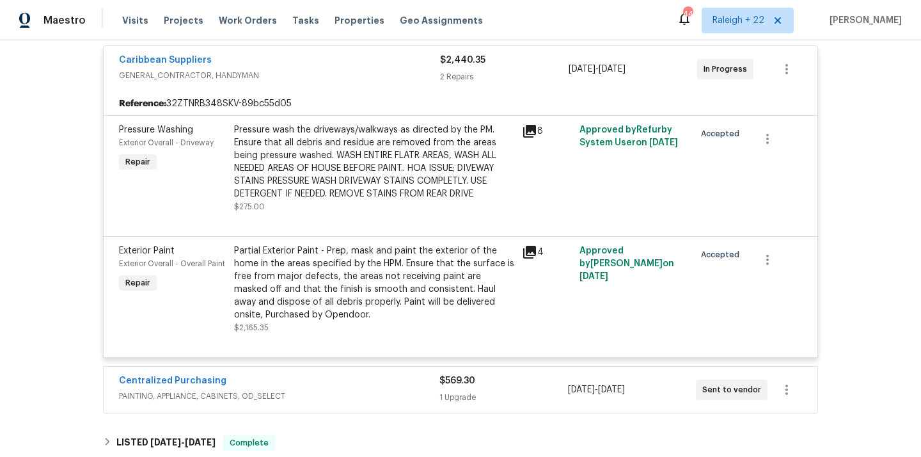
scroll to position [250, 0]
click at [423, 164] on div "Pressure wash the driveways/walkways as directed by the PM. Ensure that all deb…" at bounding box center [374, 161] width 280 height 77
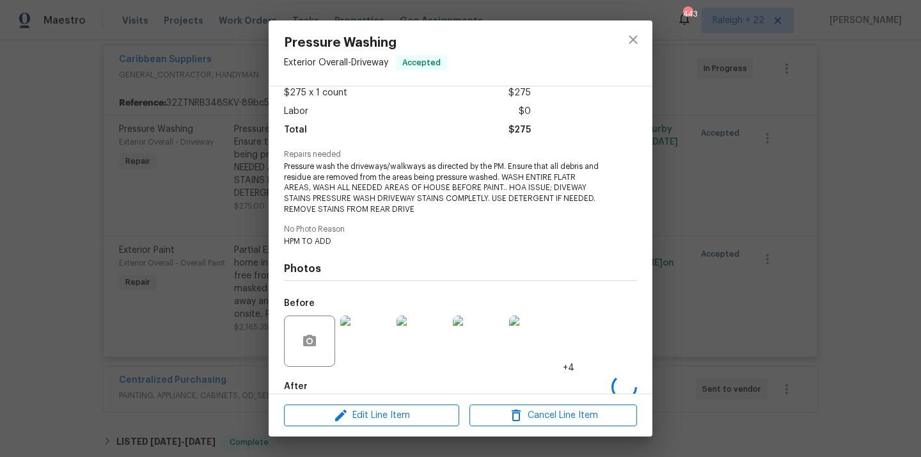
scroll to position [143, 0]
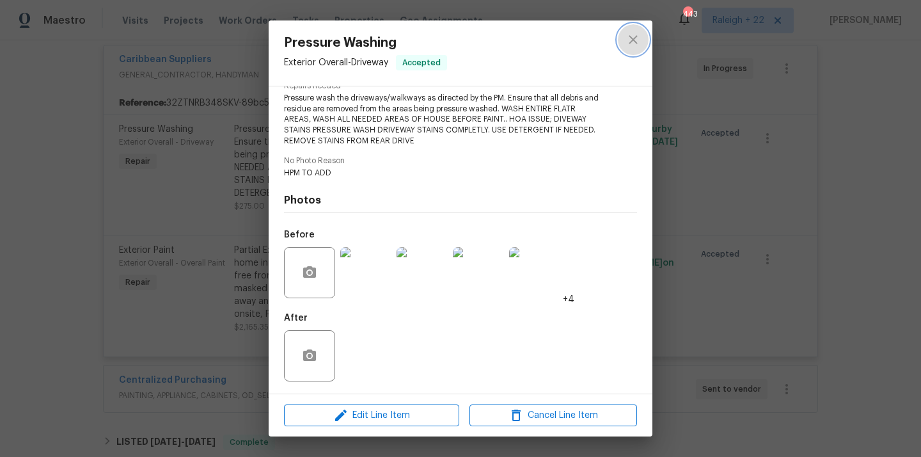
click at [620, 43] on button "close" at bounding box center [633, 39] width 31 height 31
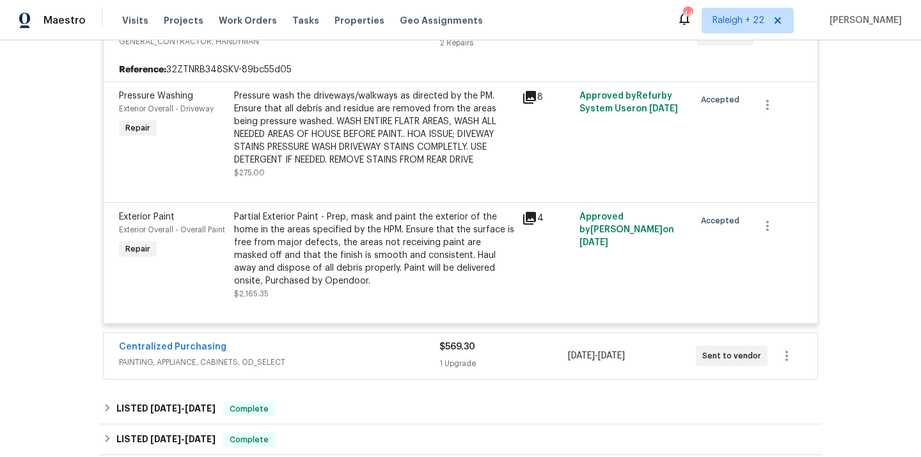
scroll to position [324, 0]
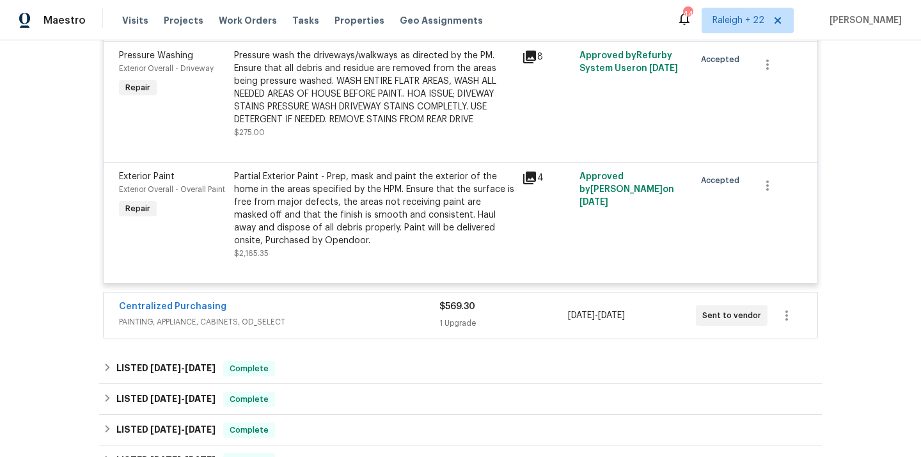
click at [242, 326] on span "PAINTING, APPLIANCE, CABINETS, OD_SELECT" at bounding box center [279, 321] width 320 height 13
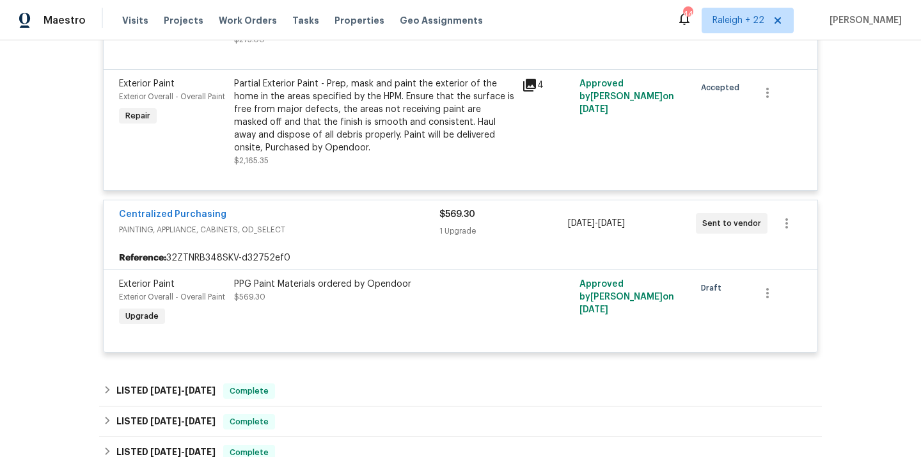
scroll to position [422, 0]
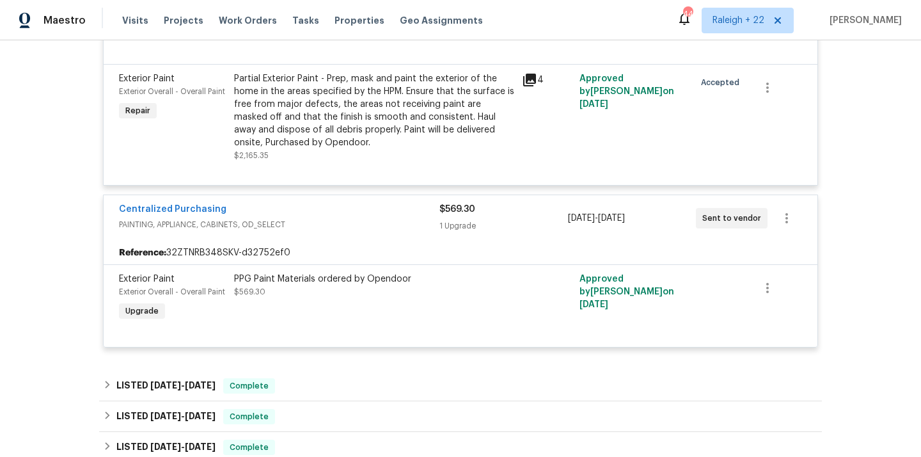
click at [314, 298] on div "PPG Paint Materials ordered by Opendoor $569.30" at bounding box center [374, 285] width 280 height 26
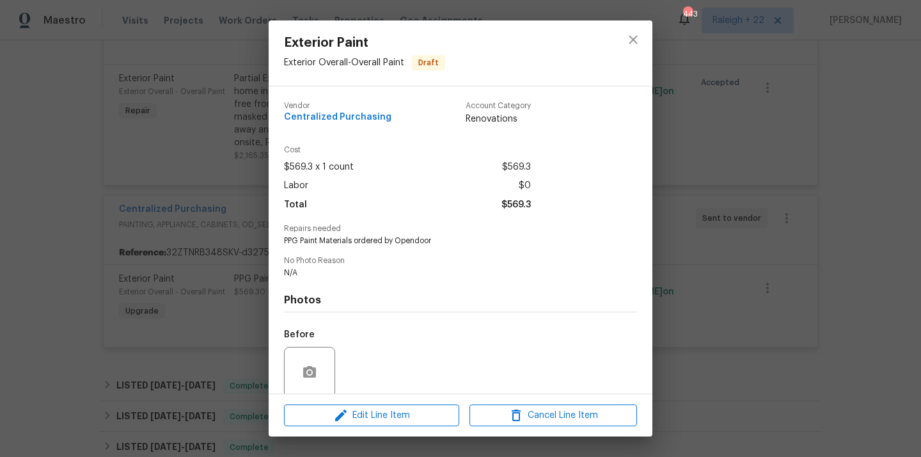
scroll to position [100, 0]
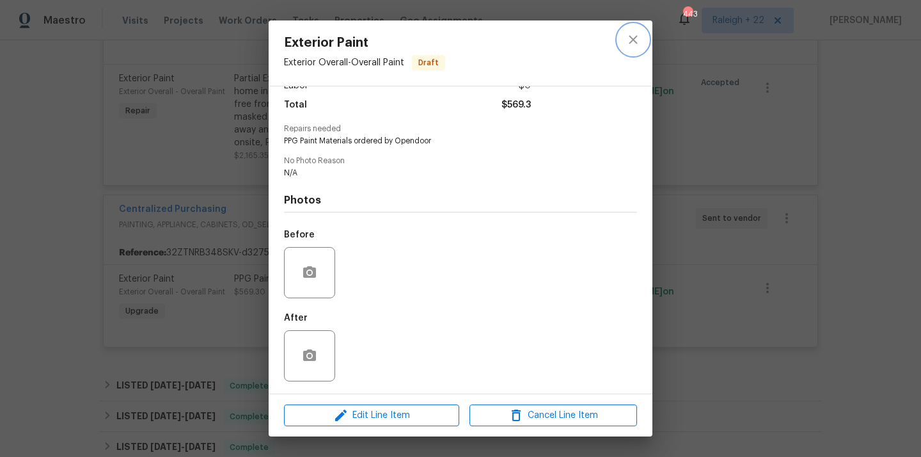
click at [631, 38] on icon "close" at bounding box center [633, 39] width 15 height 15
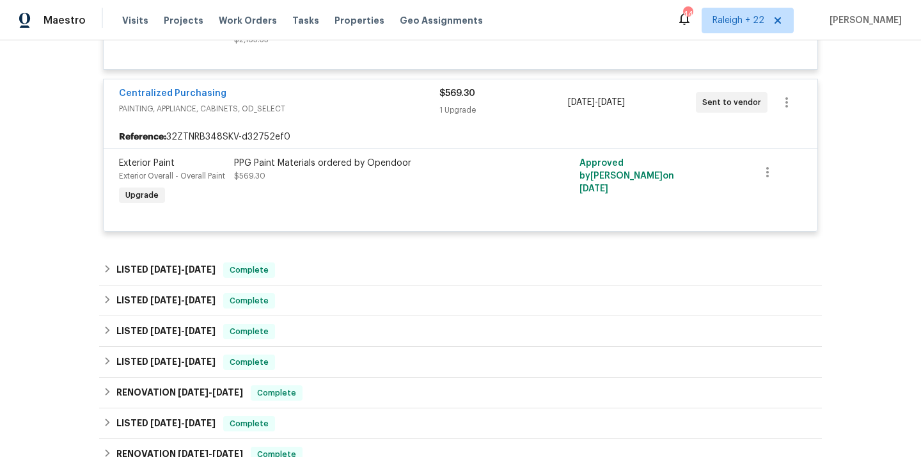
scroll to position [562, 0]
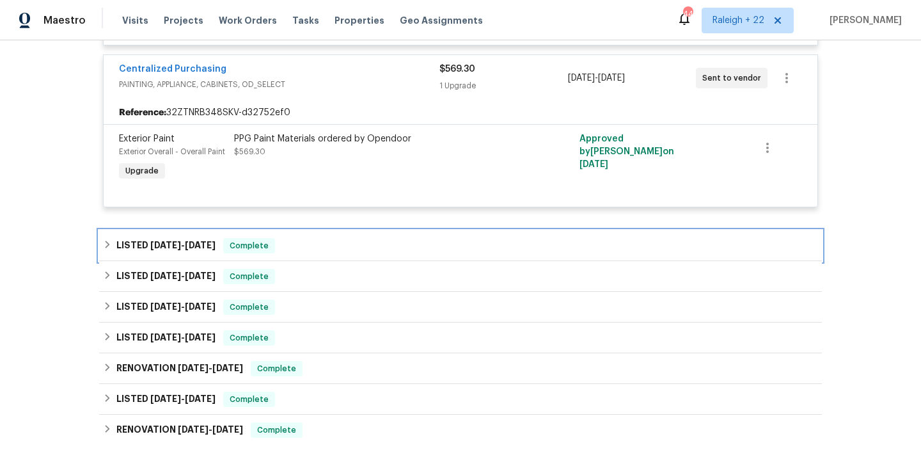
click at [107, 242] on icon at bounding box center [107, 244] width 9 height 9
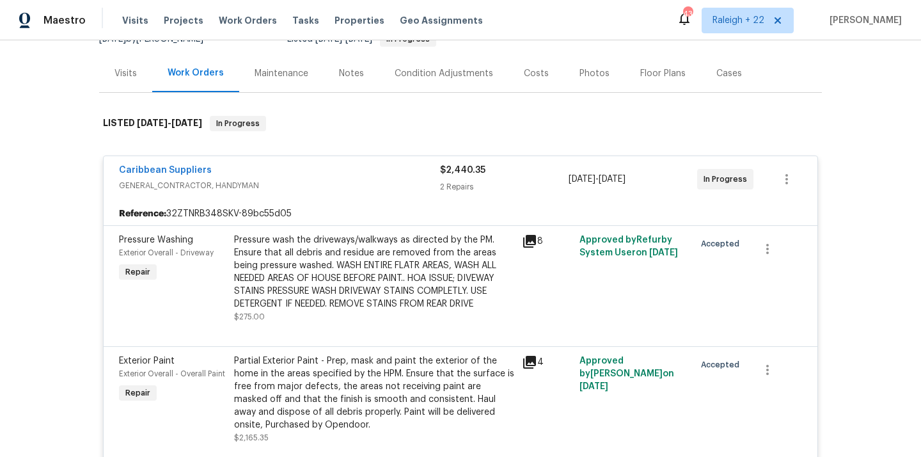
scroll to position [136, 0]
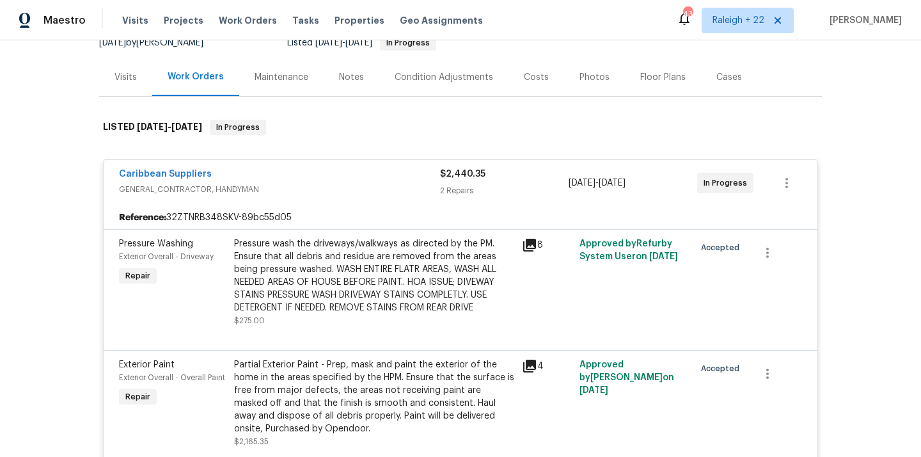
click at [207, 170] on div "Caribbean Suppliers" at bounding box center [279, 175] width 321 height 15
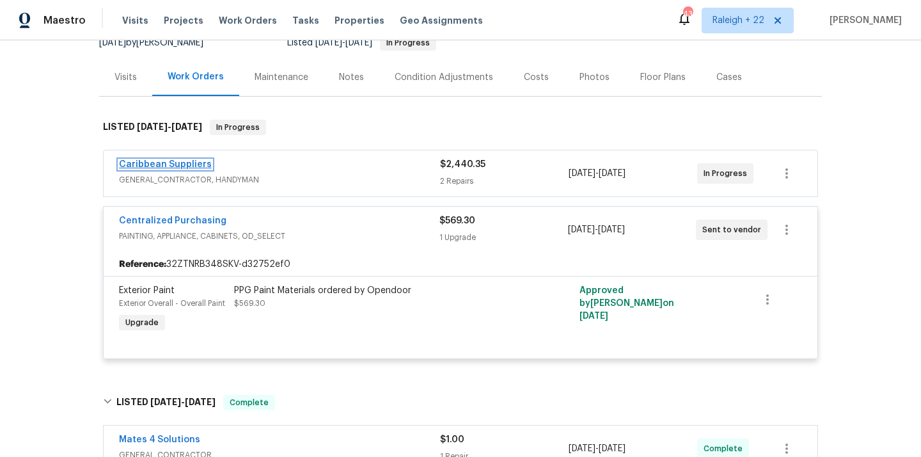
click at [179, 166] on link "Caribbean Suppliers" at bounding box center [165, 164] width 93 height 9
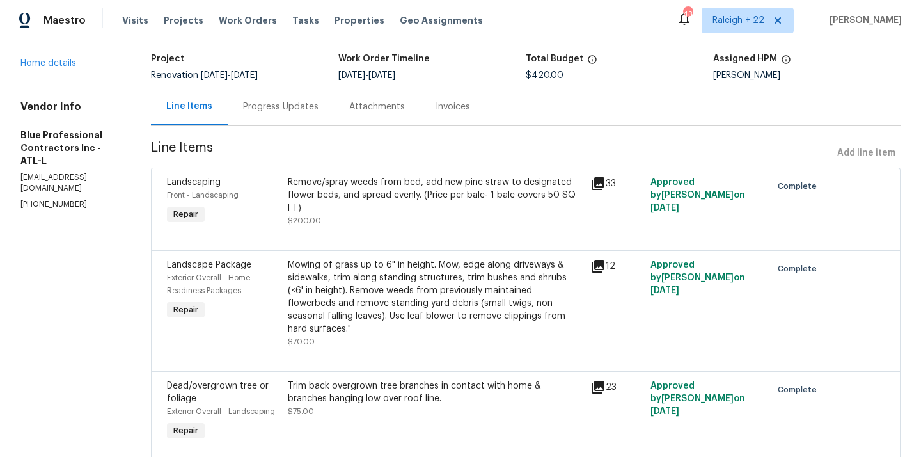
scroll to position [81, 0]
